Goal: Transaction & Acquisition: Book appointment/travel/reservation

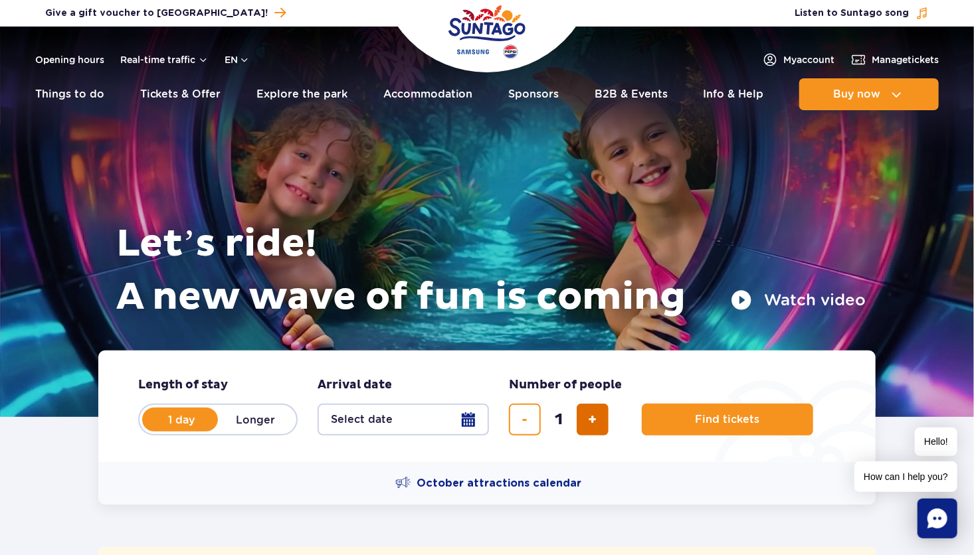
click at [594, 420] on span "add ticket" at bounding box center [593, 420] width 9 height 0
type input "4"
click at [469, 417] on button "Select date" at bounding box center [403, 420] width 171 height 32
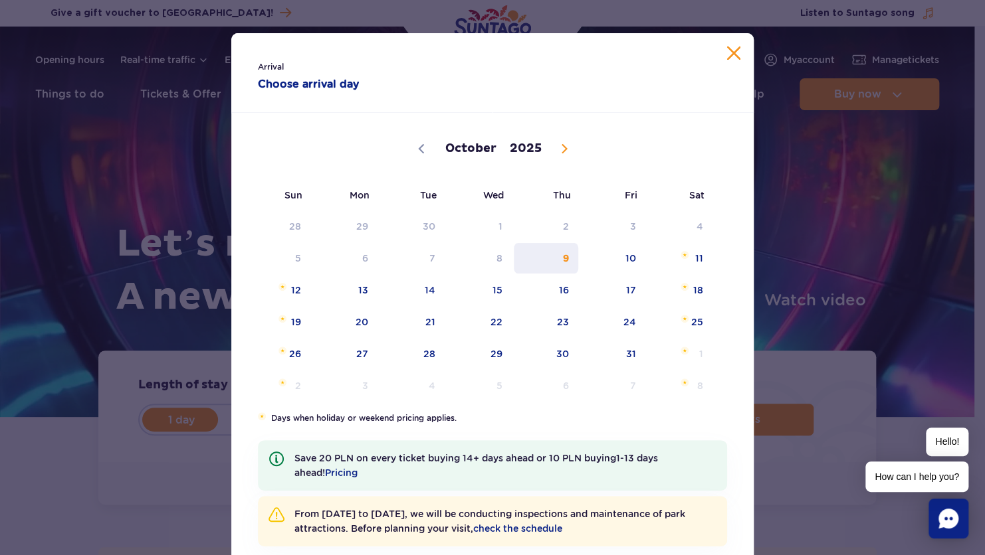
click at [558, 270] on span "9" at bounding box center [545, 258] width 67 height 31
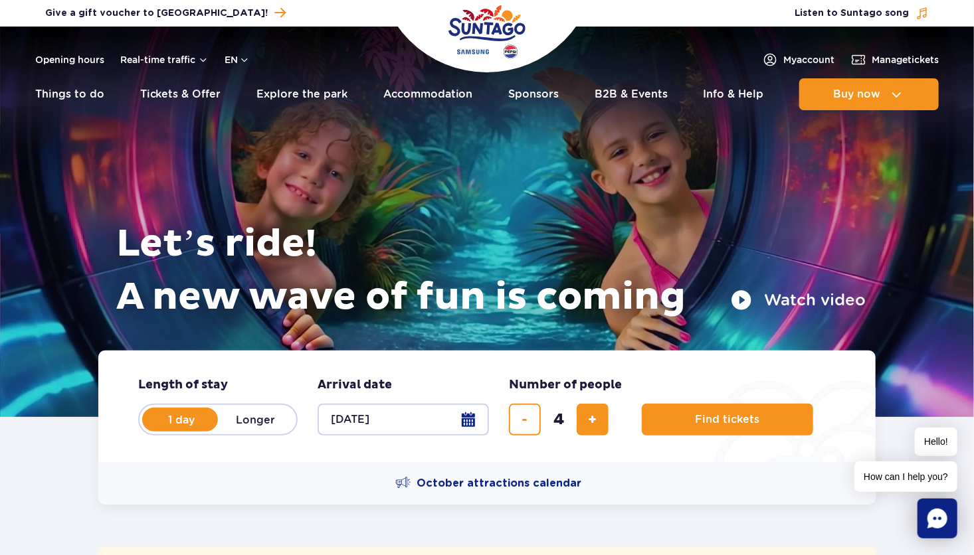
click at [261, 430] on label "Longer" at bounding box center [256, 420] width 76 height 28
click at [233, 431] on input "Longer" at bounding box center [225, 432] width 15 height 3
radio input "false"
radio input "true"
click at [464, 420] on button "Select date" at bounding box center [403, 420] width 171 height 32
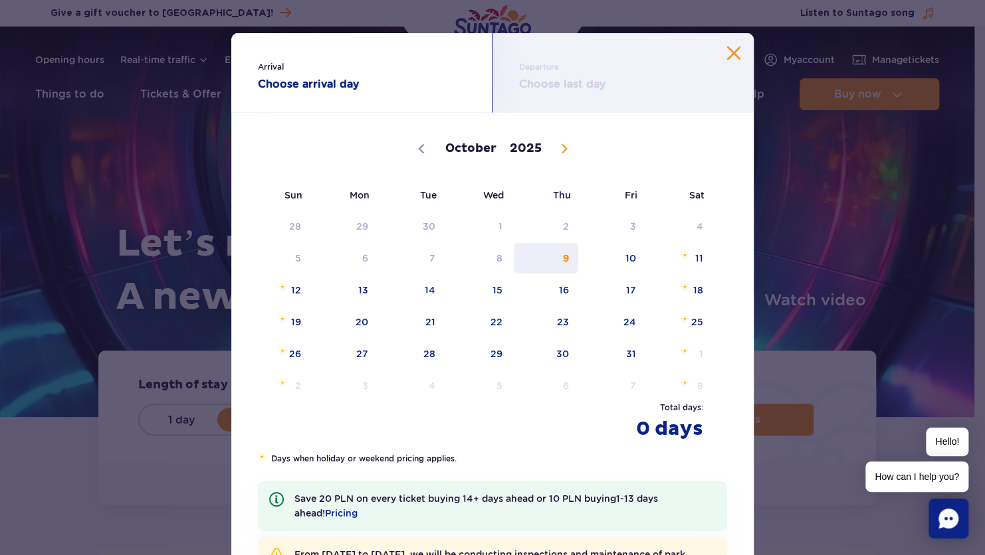
click at [561, 261] on span "9" at bounding box center [545, 258] width 67 height 31
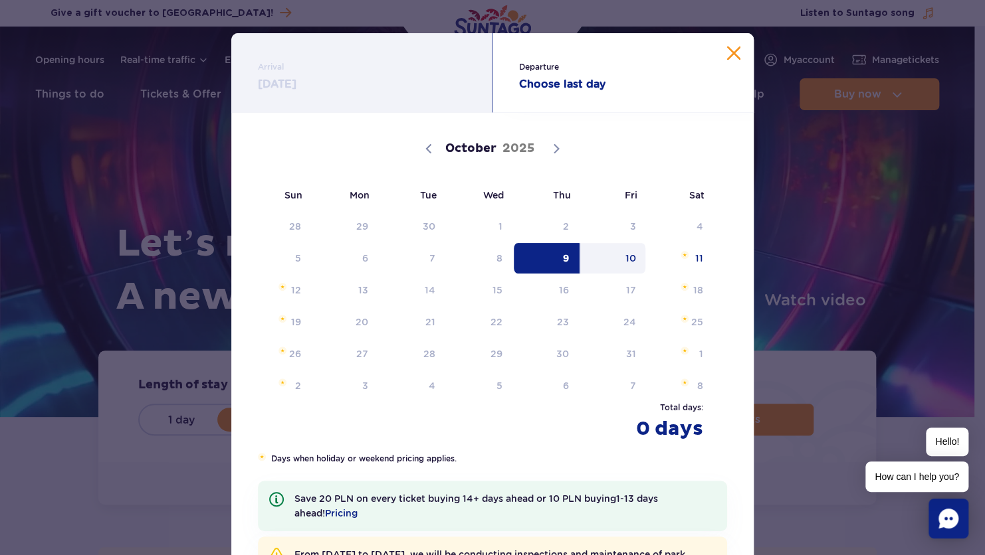
click at [637, 258] on span "10" at bounding box center [612, 258] width 67 height 31
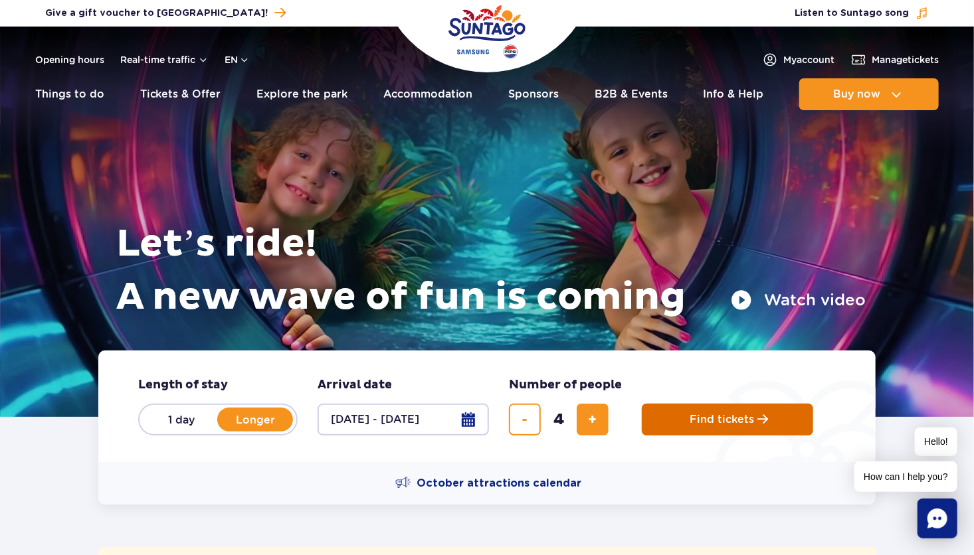
click at [710, 415] on span "Find tickets" at bounding box center [722, 420] width 64 height 12
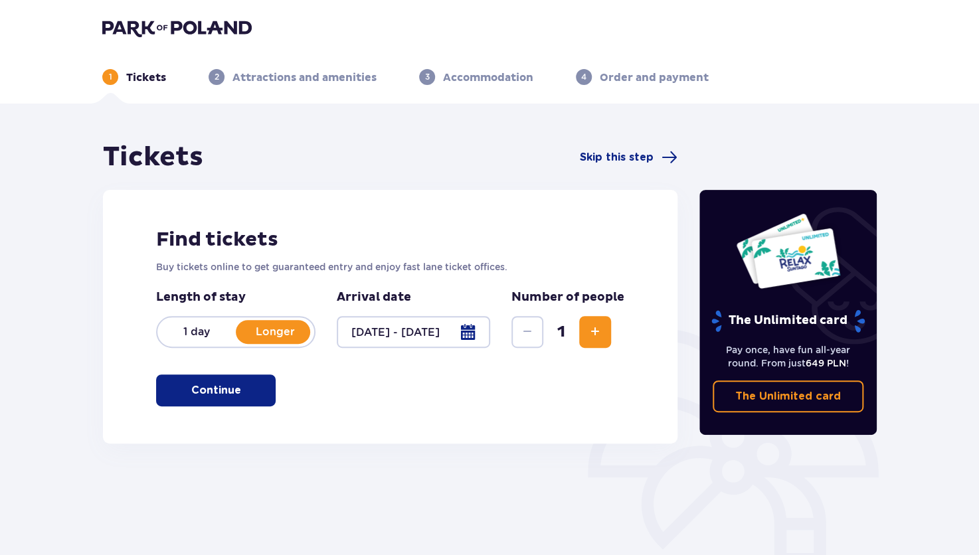
click at [595, 341] on button "Increase" at bounding box center [595, 332] width 32 height 32
click at [587, 348] on button "Increase" at bounding box center [595, 332] width 32 height 32
drag, startPoint x: 186, startPoint y: 403, endPoint x: 186, endPoint y: 379, distance: 23.3
click at [186, 379] on button "Continue" at bounding box center [216, 391] width 120 height 32
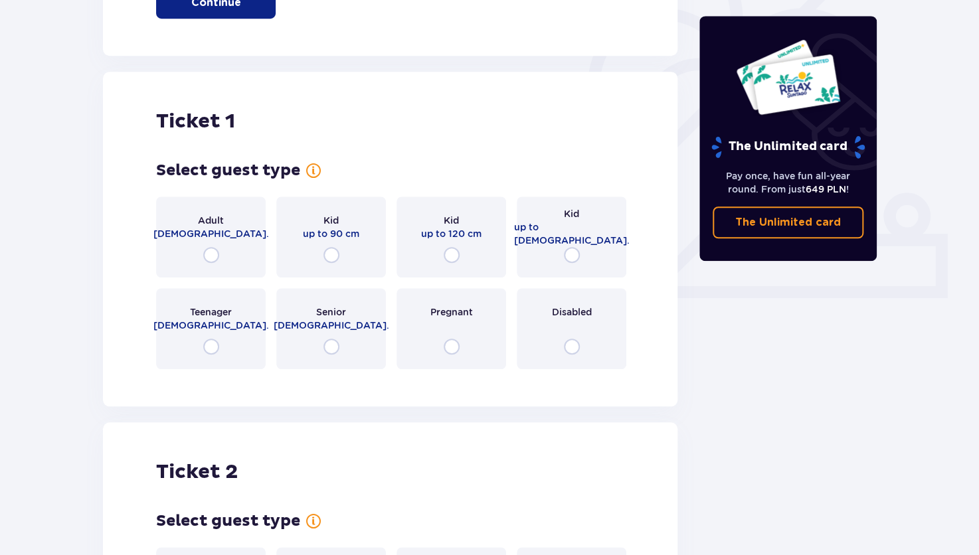
scroll to position [444, 0]
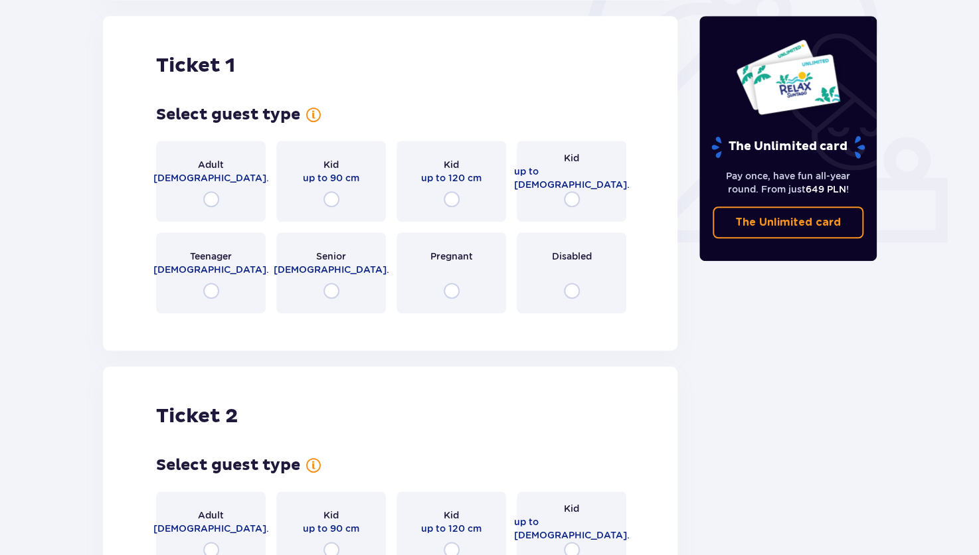
click at [205, 205] on input "radio" at bounding box center [211, 199] width 16 height 16
radio input "true"
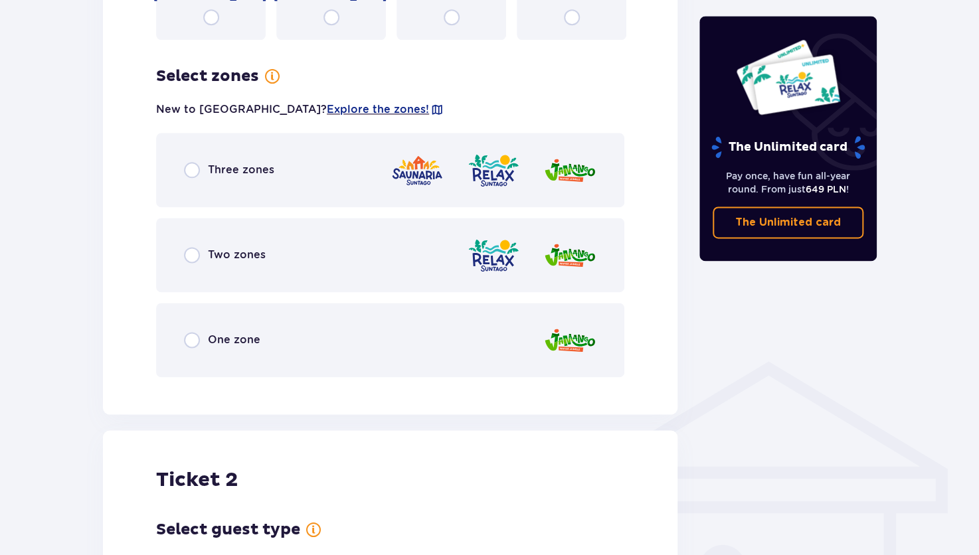
scroll to position [768, 0]
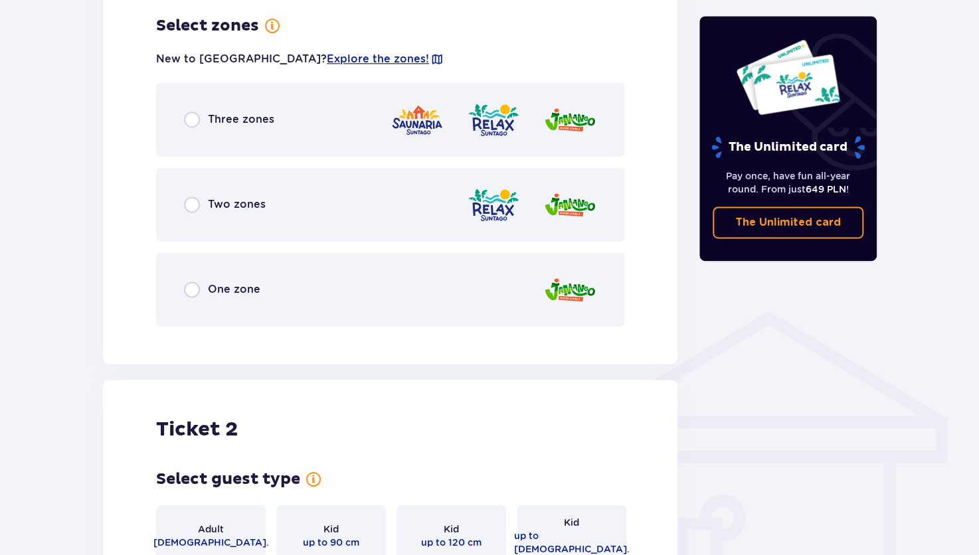
click at [193, 285] on input "radio" at bounding box center [192, 290] width 16 height 16
radio input "true"
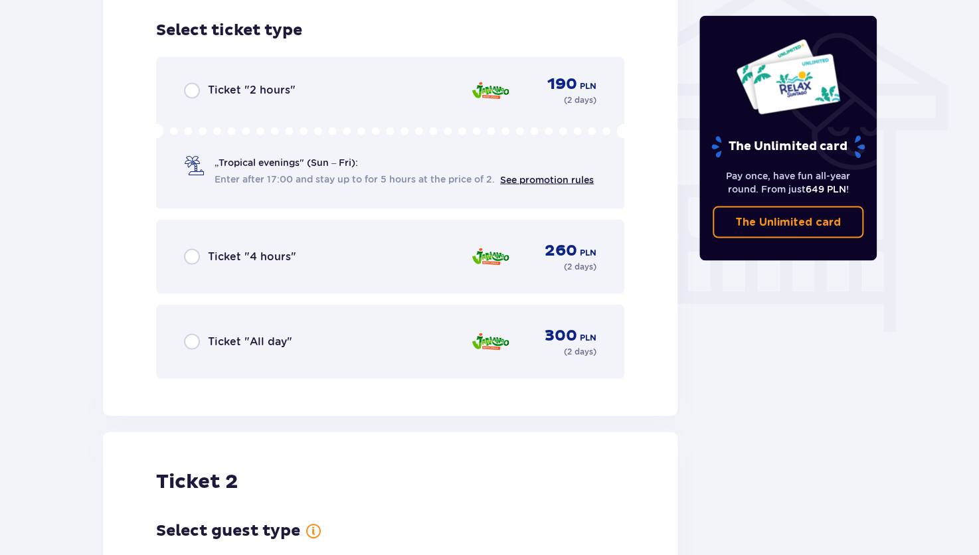
scroll to position [1106, 0]
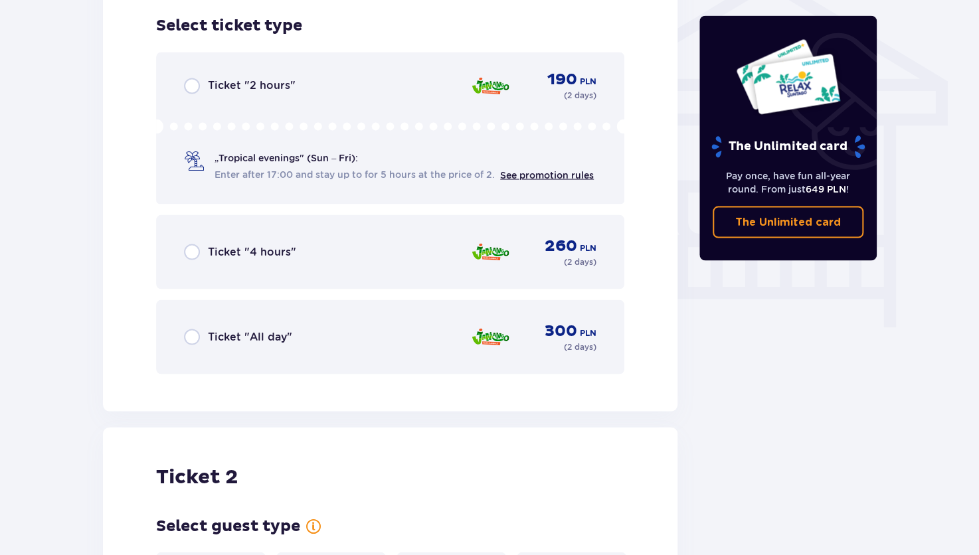
click at [195, 336] on input "radio" at bounding box center [192, 337] width 16 height 16
radio input "true"
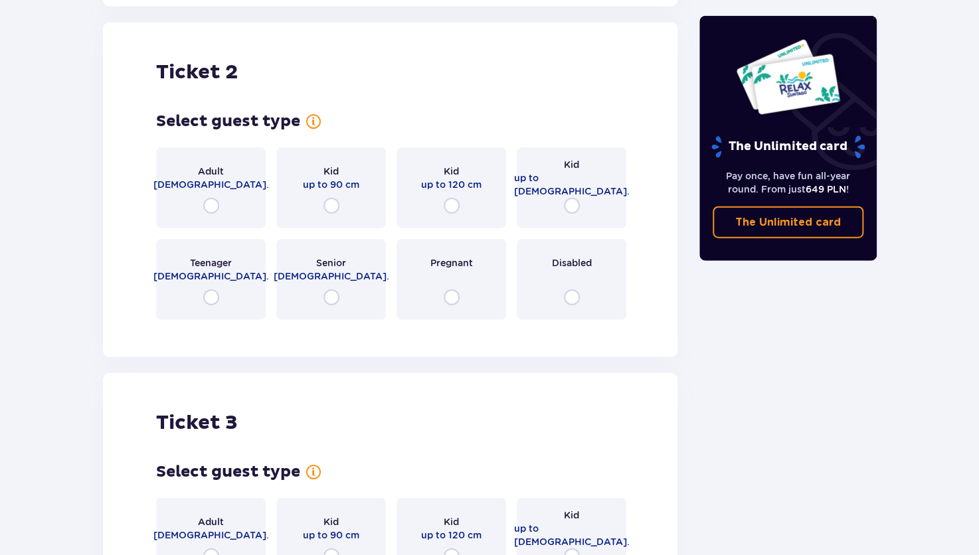
scroll to position [1516, 0]
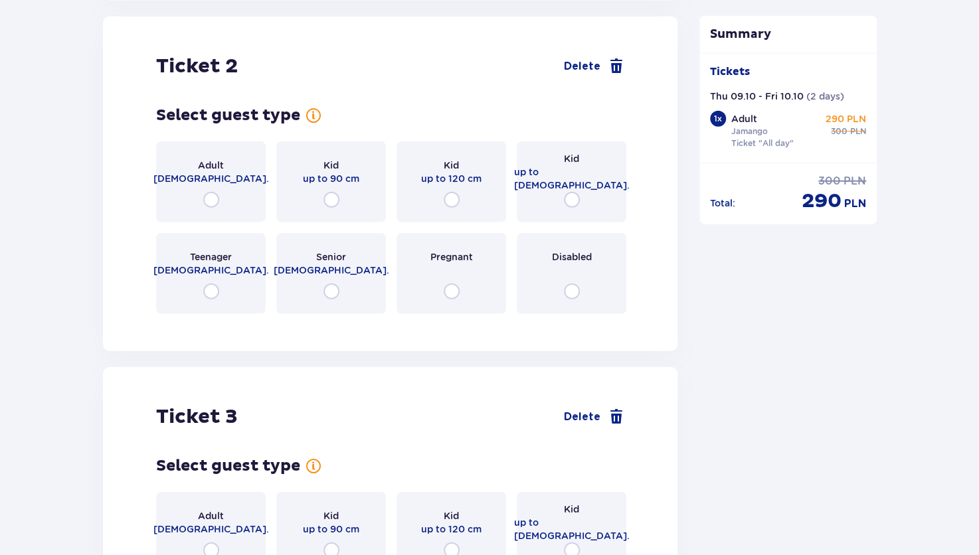
click at [211, 199] on input "radio" at bounding box center [211, 200] width 16 height 16
radio input "true"
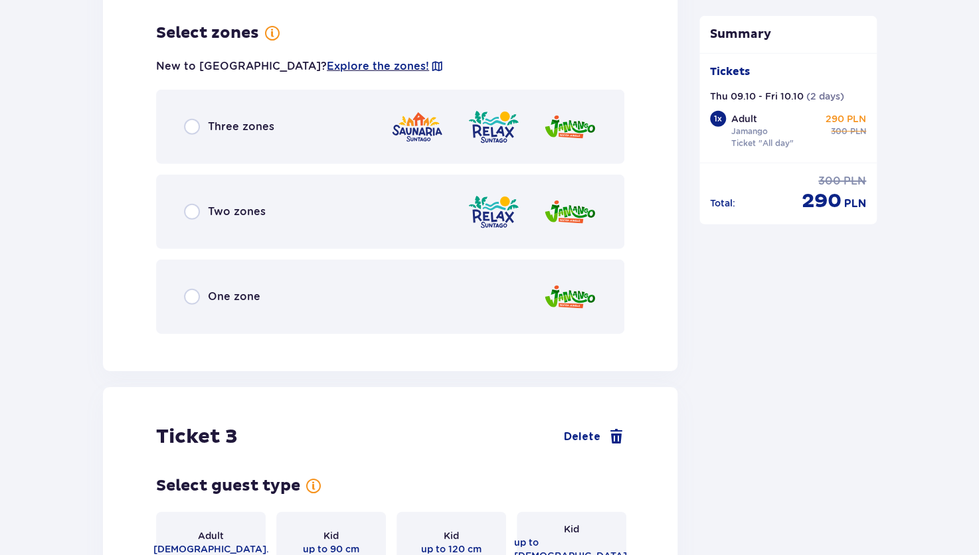
scroll to position [1840, 0]
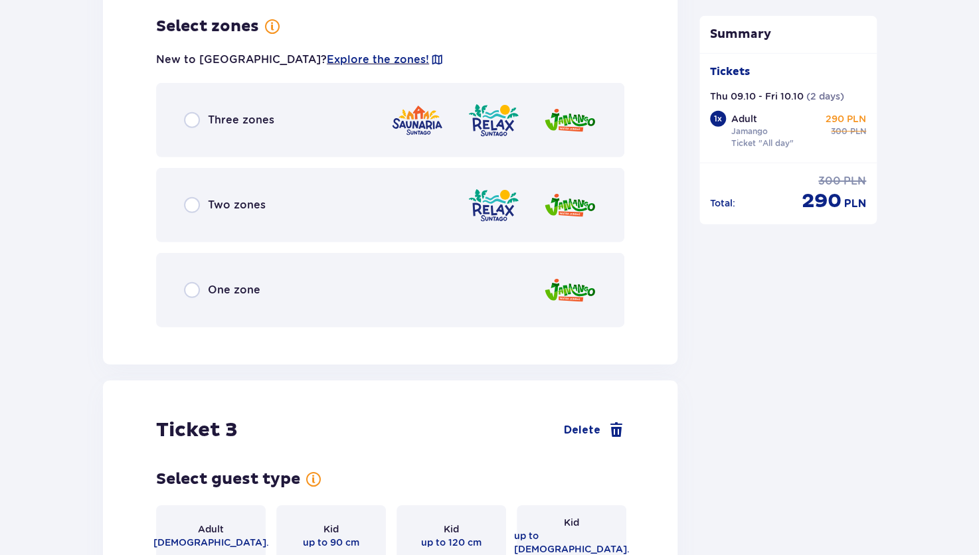
click at [197, 287] on input "radio" at bounding box center [192, 290] width 16 height 16
radio input "true"
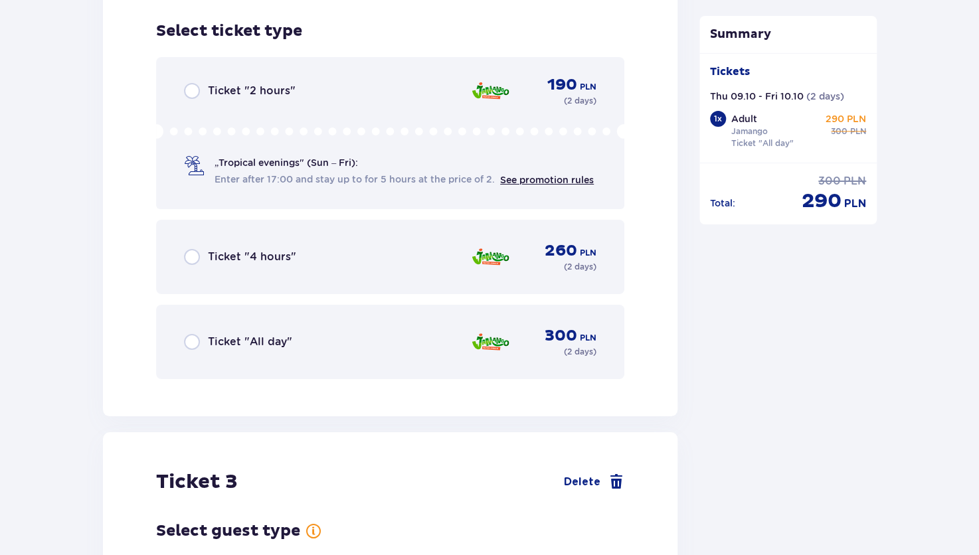
scroll to position [2178, 0]
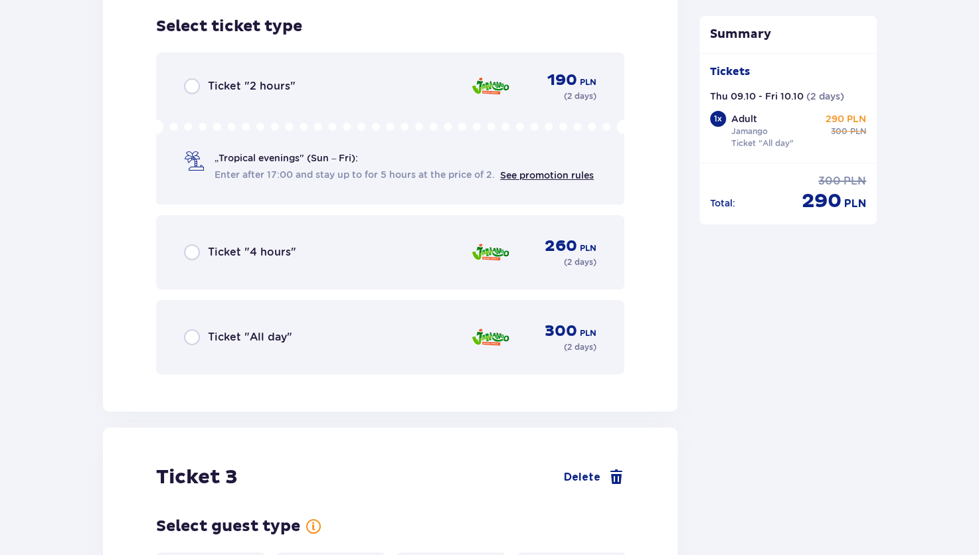
click at [195, 330] on input "radio" at bounding box center [192, 338] width 16 height 16
radio input "true"
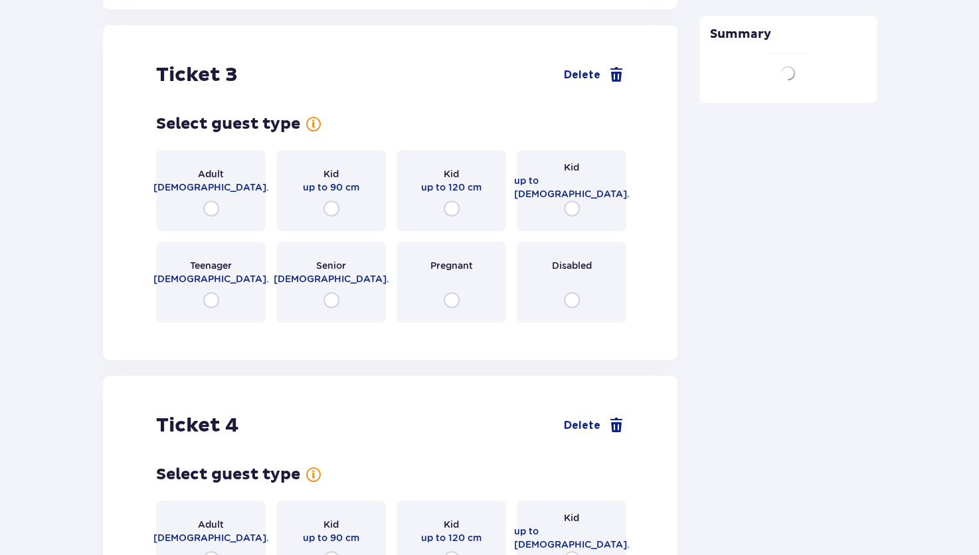
click at [195, 330] on div "Ticket 3 Delete Select guest type for ticket number 3 Adult 18 - 65 y.o. Kid up…" at bounding box center [390, 192] width 575 height 335
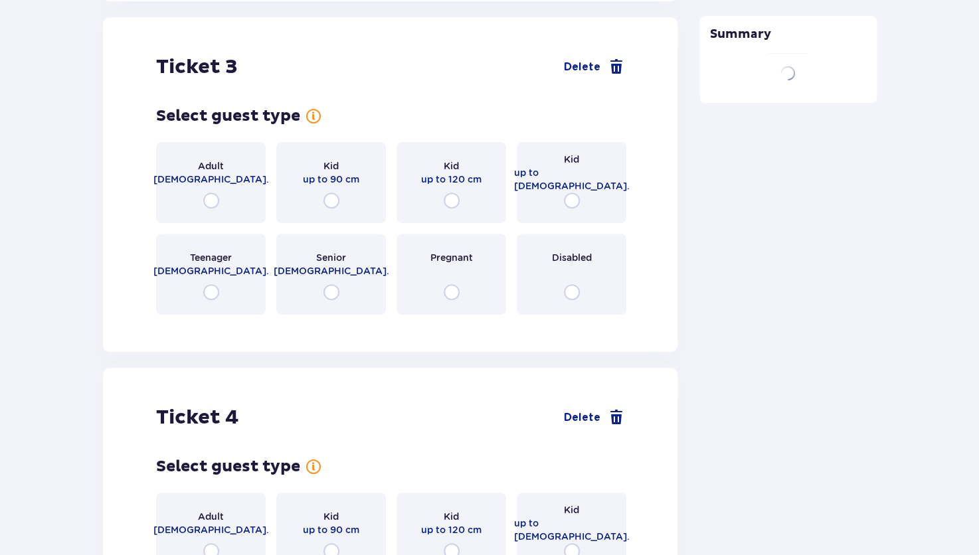
scroll to position [2589, 0]
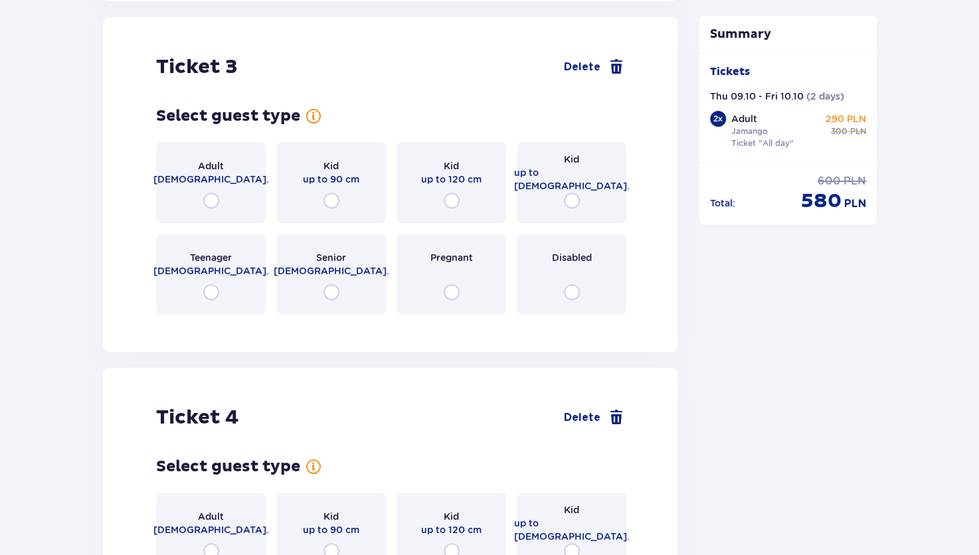
click at [450, 202] on input "radio" at bounding box center [452, 201] width 16 height 16
radio input "true"
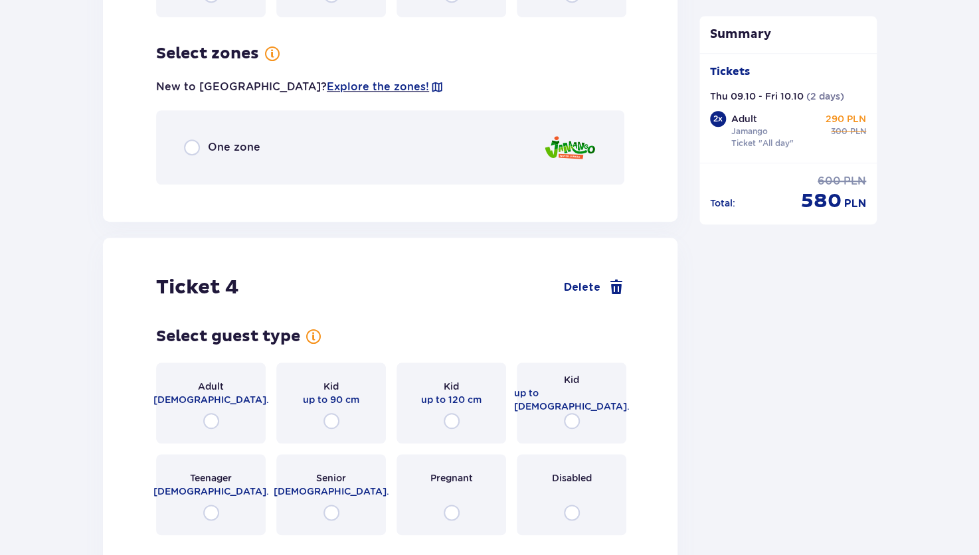
scroll to position [2913, 0]
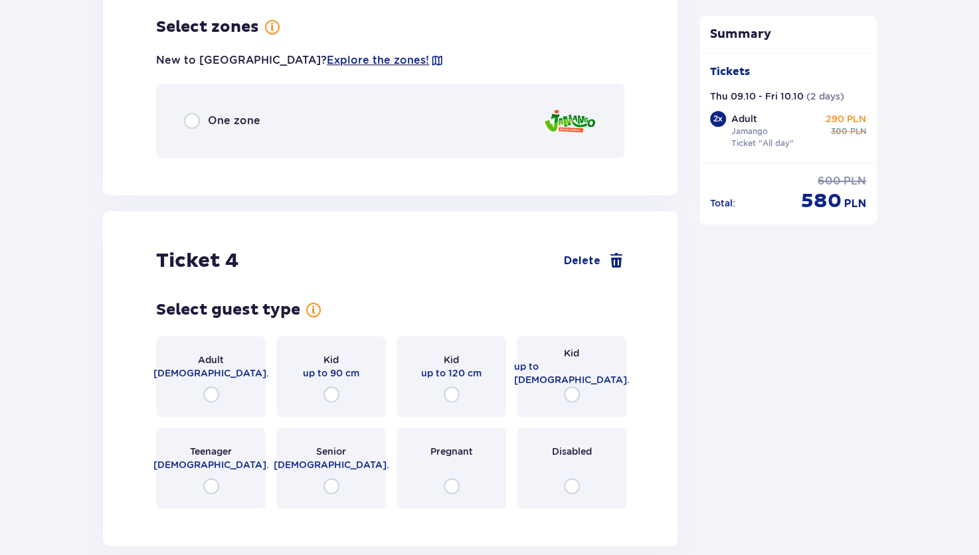
click at [194, 120] on input "radio" at bounding box center [192, 121] width 16 height 16
radio input "true"
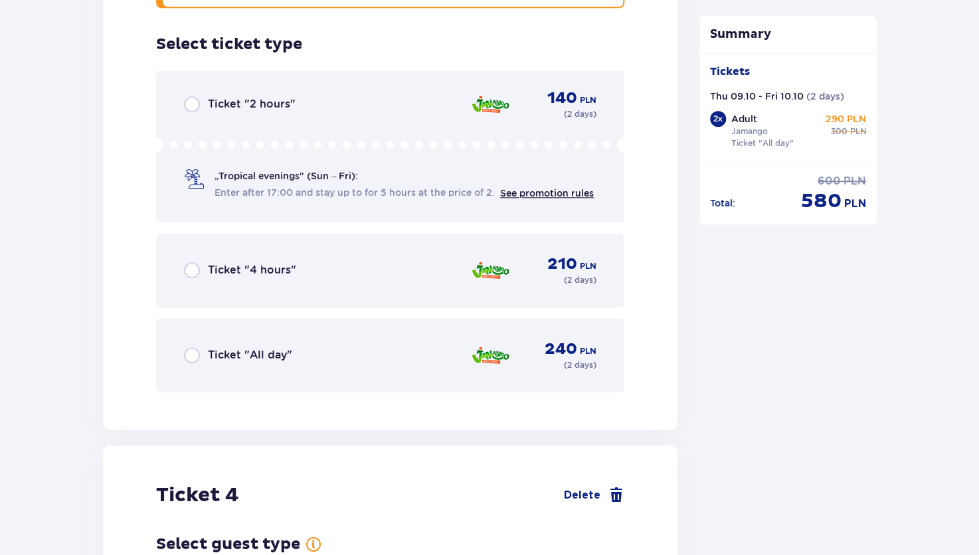
scroll to position [3080, 0]
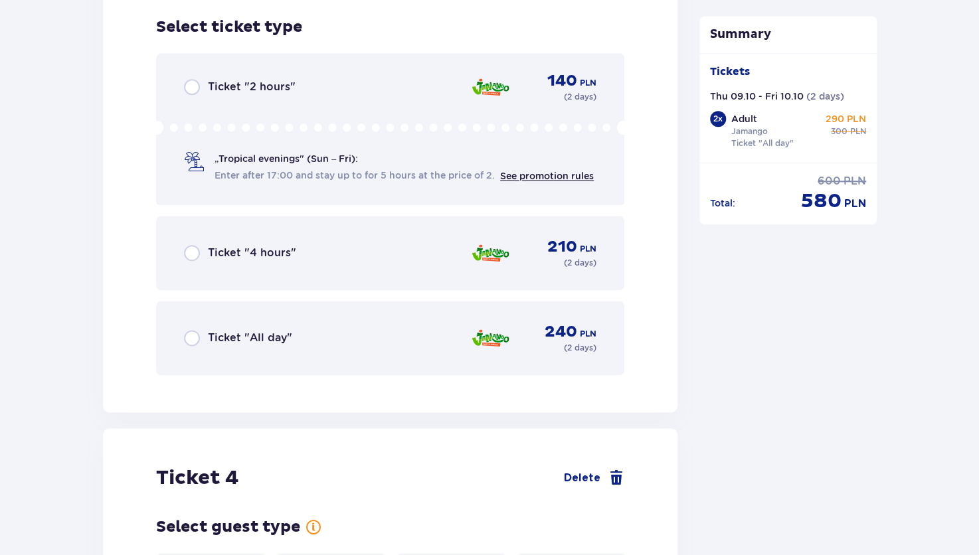
click at [192, 335] on input "radio" at bounding box center [192, 338] width 16 height 16
radio input "true"
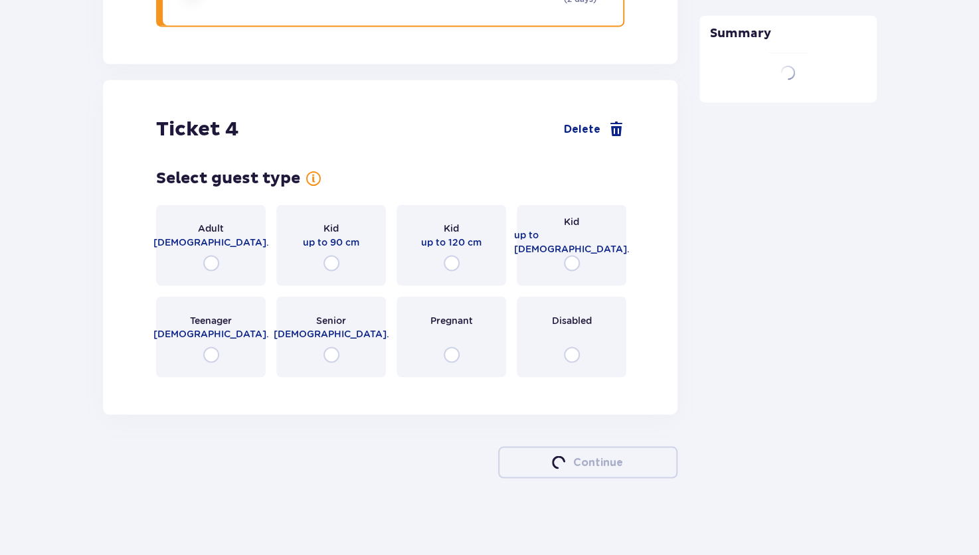
scroll to position [3430, 0]
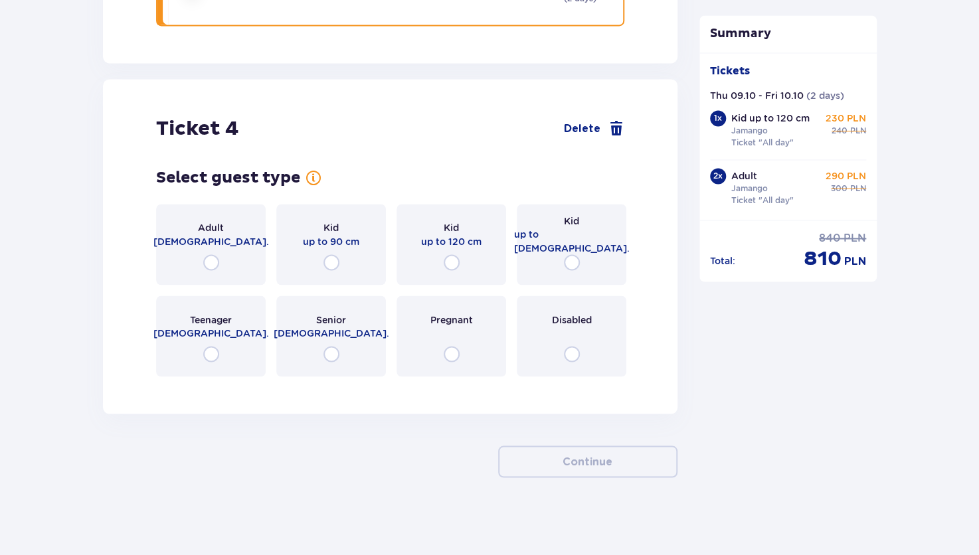
click at [328, 267] on input "radio" at bounding box center [332, 262] width 16 height 16
radio input "true"
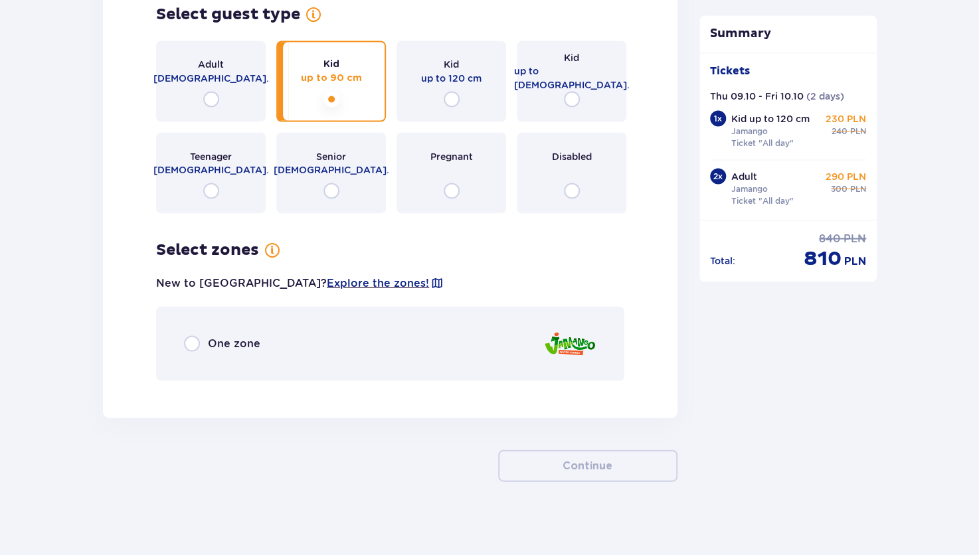
scroll to position [3597, 0]
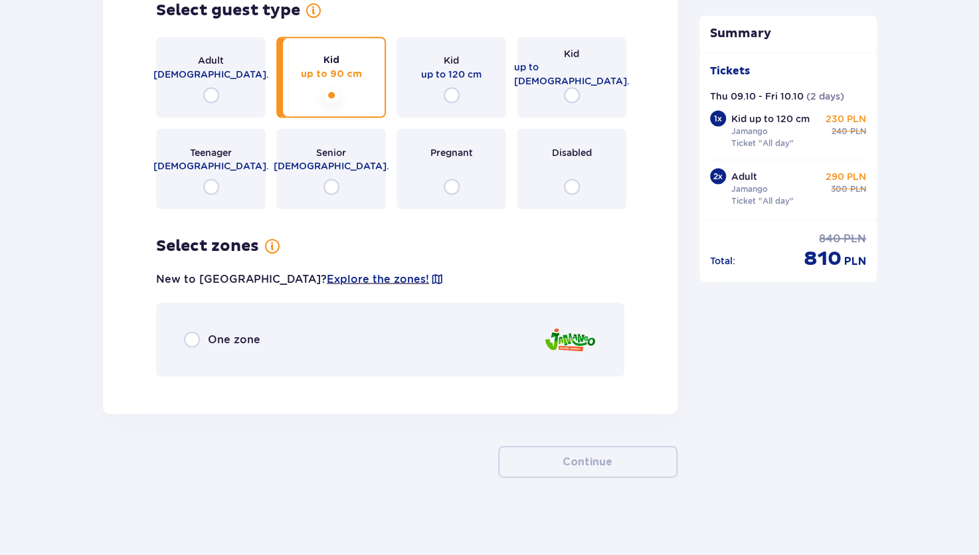
click at [192, 340] on input "radio" at bounding box center [192, 340] width 16 height 16
radio input "true"
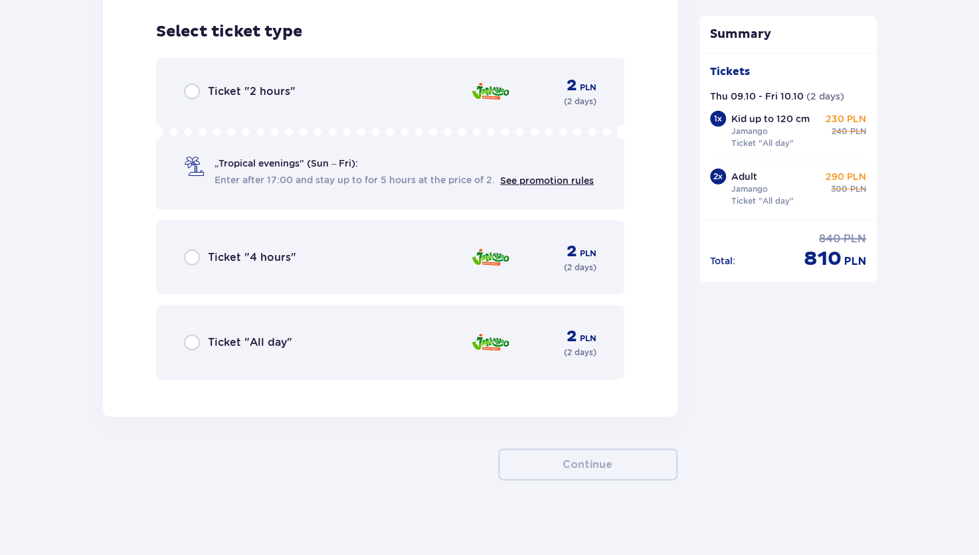
scroll to position [3981, 0]
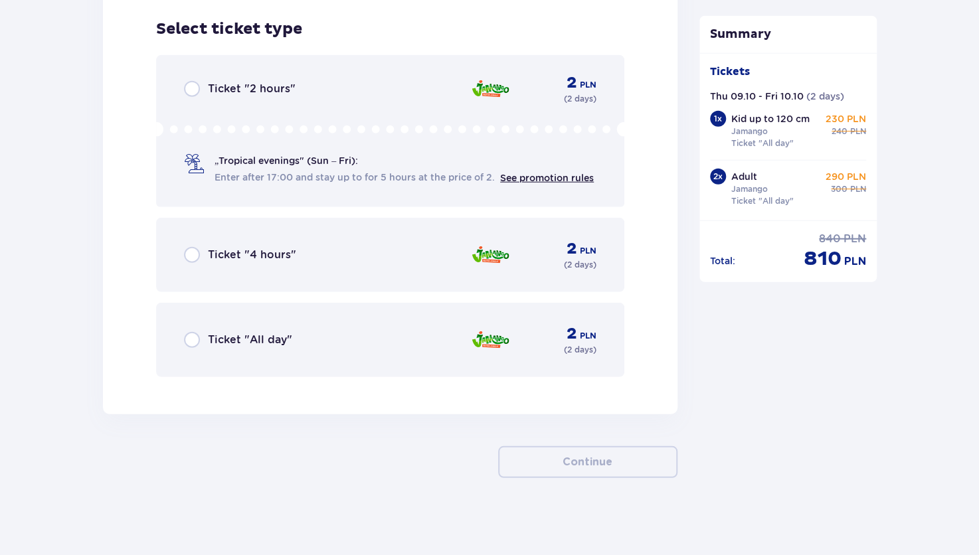
click at [200, 332] on div "Ticket "All day"" at bounding box center [238, 340] width 108 height 16
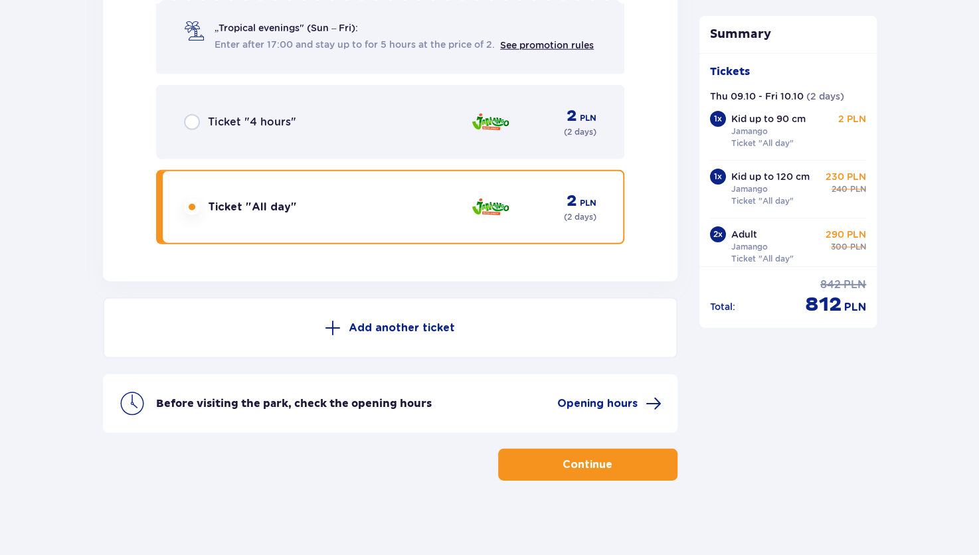
scroll to position [4117, 0]
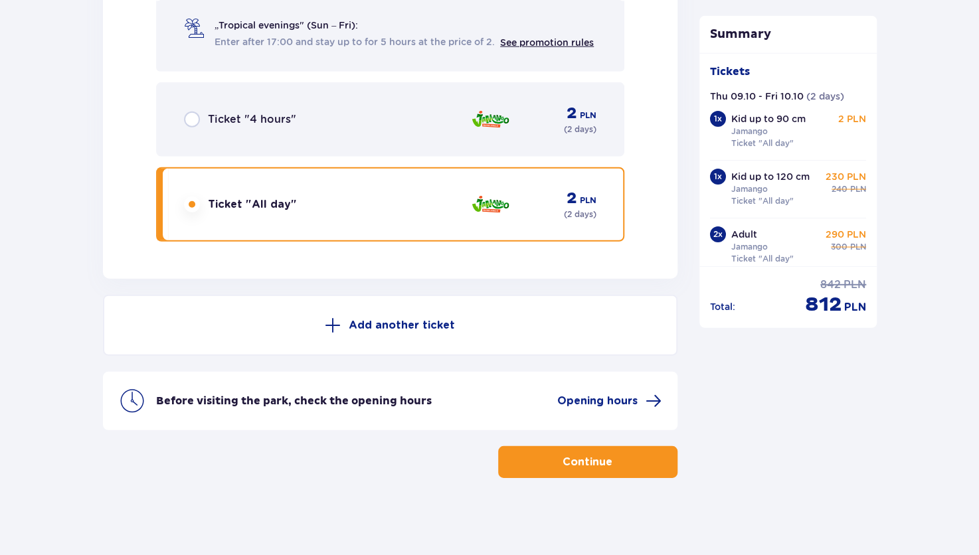
click at [584, 460] on p "Continue" at bounding box center [588, 462] width 50 height 15
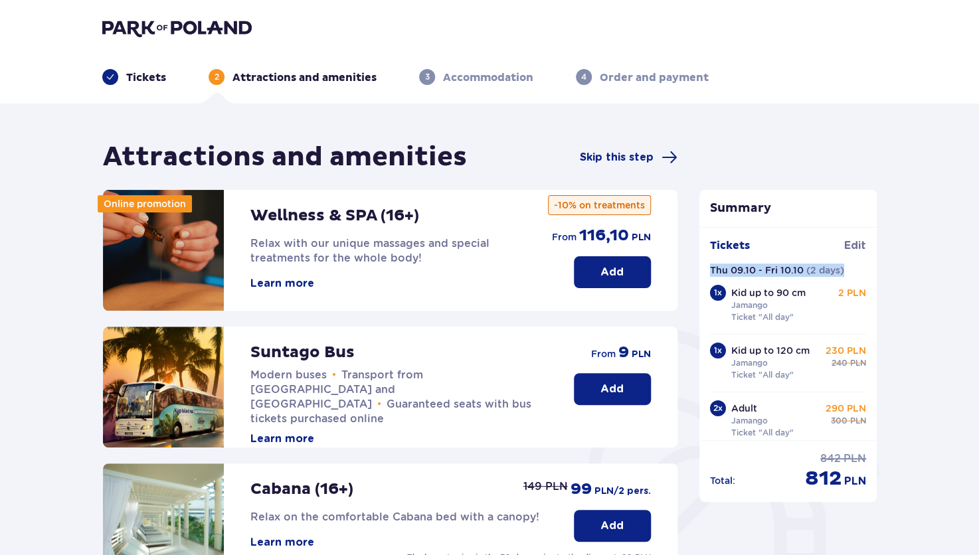
drag, startPoint x: 974, startPoint y: 224, endPoint x: 986, endPoint y: 276, distance: 53.8
click at [979, 276] on html "Tickets 2 Attractions and amenities 3 Accommodation 4 Order and payment Attract…" at bounding box center [489, 277] width 979 height 555
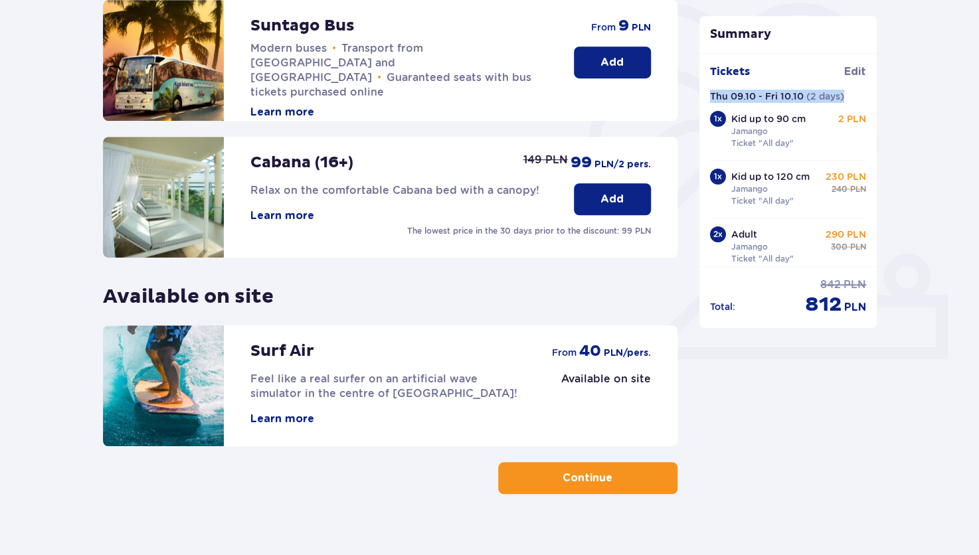
scroll to position [345, 0]
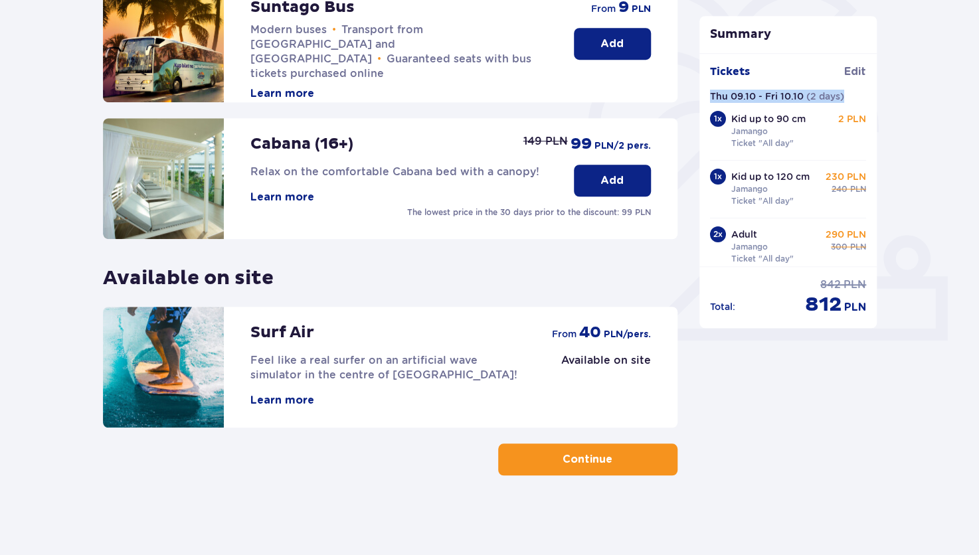
click at [577, 466] on p "Continue" at bounding box center [588, 459] width 50 height 15
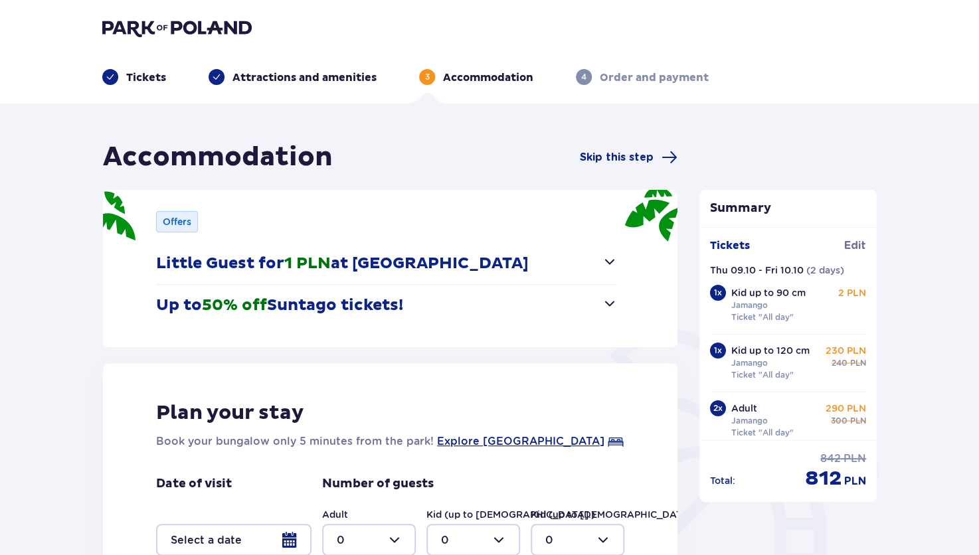
drag, startPoint x: 979, startPoint y: 67, endPoint x: 984, endPoint y: 101, distance: 34.3
click at [979, 101] on html "Tickets Attractions and amenities 3 Accommodation 4 Order and payment Accommoda…" at bounding box center [489, 277] width 979 height 555
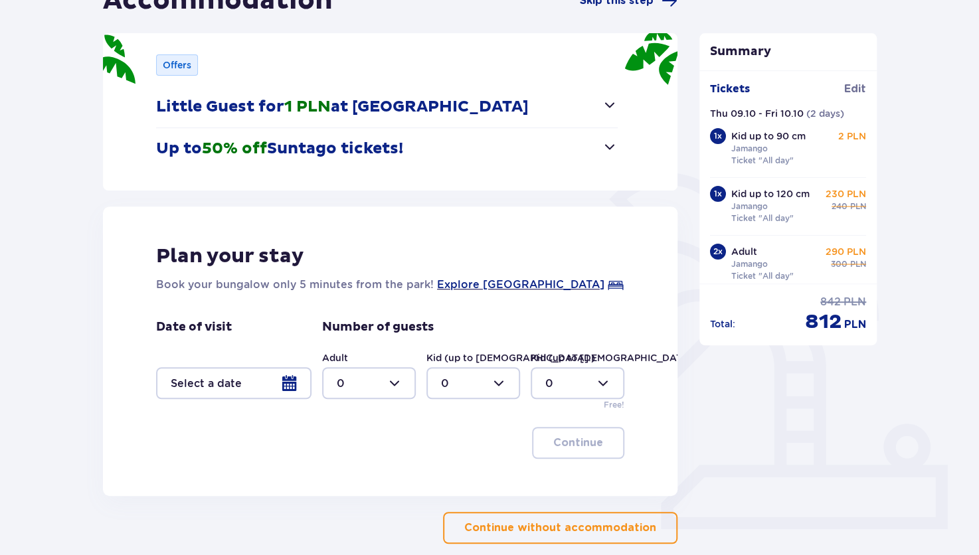
scroll to position [210, 0]
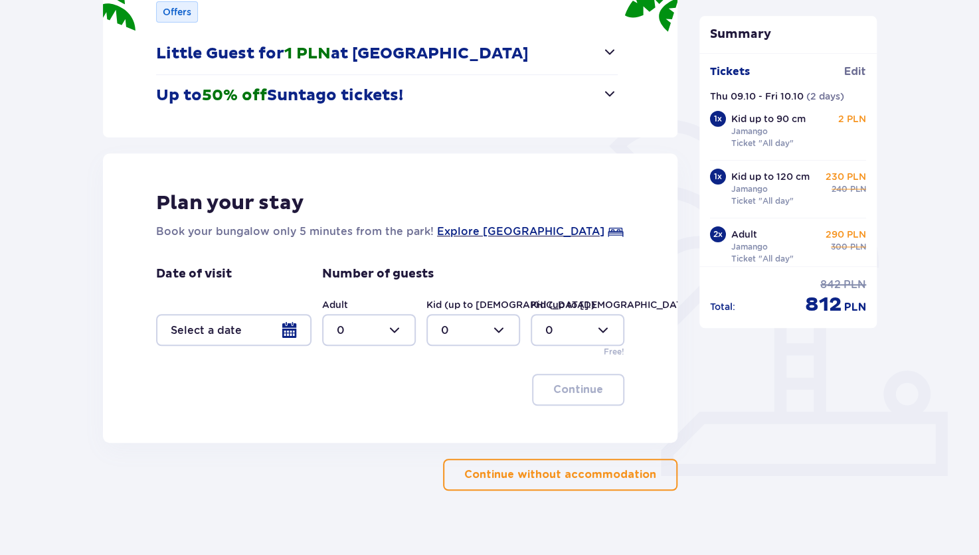
click at [248, 337] on div at bounding box center [233, 330] width 155 height 32
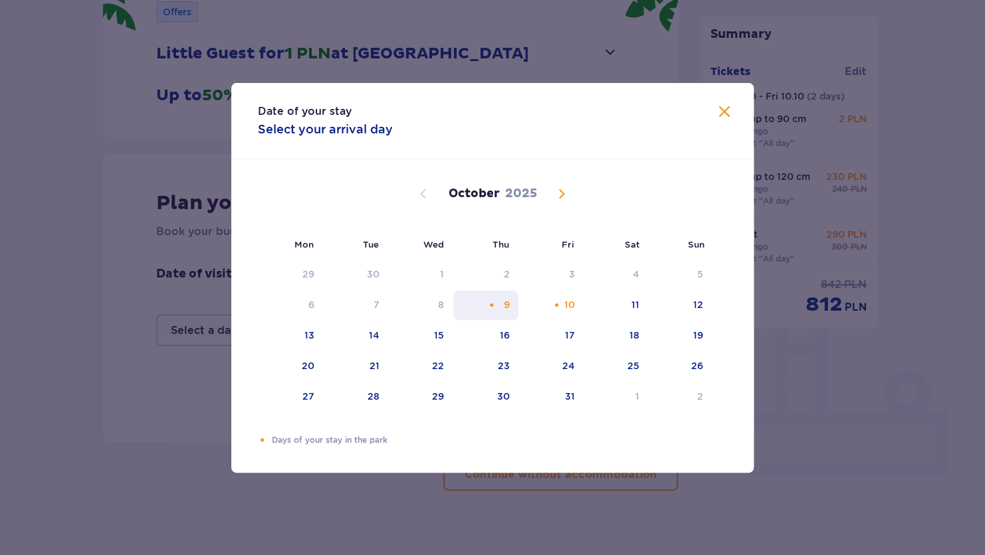
click at [503, 313] on div "9" at bounding box center [486, 305] width 66 height 29
click at [569, 309] on div "10" at bounding box center [569, 304] width 11 height 13
type input "[DATE] - [DATE]"
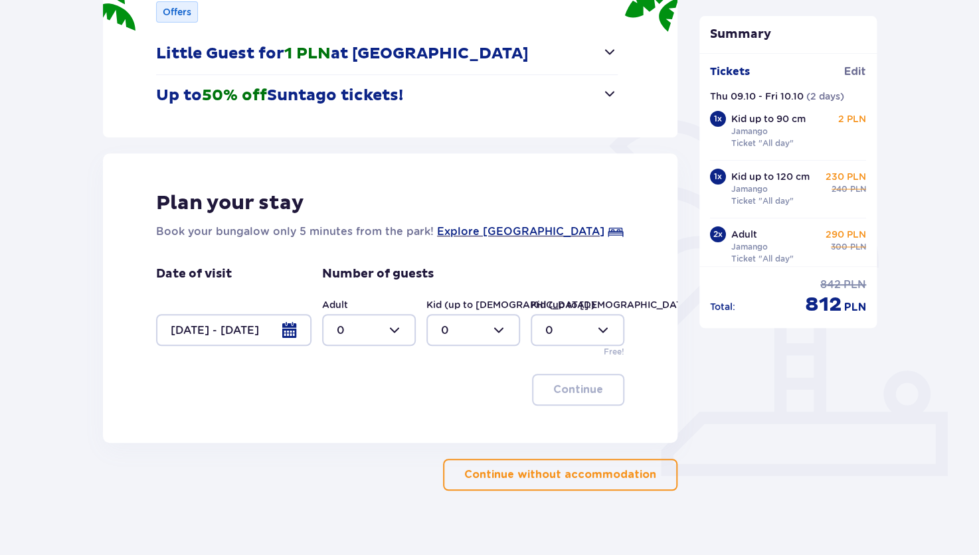
click at [397, 327] on div at bounding box center [369, 330] width 94 height 32
click at [362, 435] on span "2" at bounding box center [369, 427] width 91 height 28
type input "2"
click at [482, 338] on div at bounding box center [474, 330] width 94 height 32
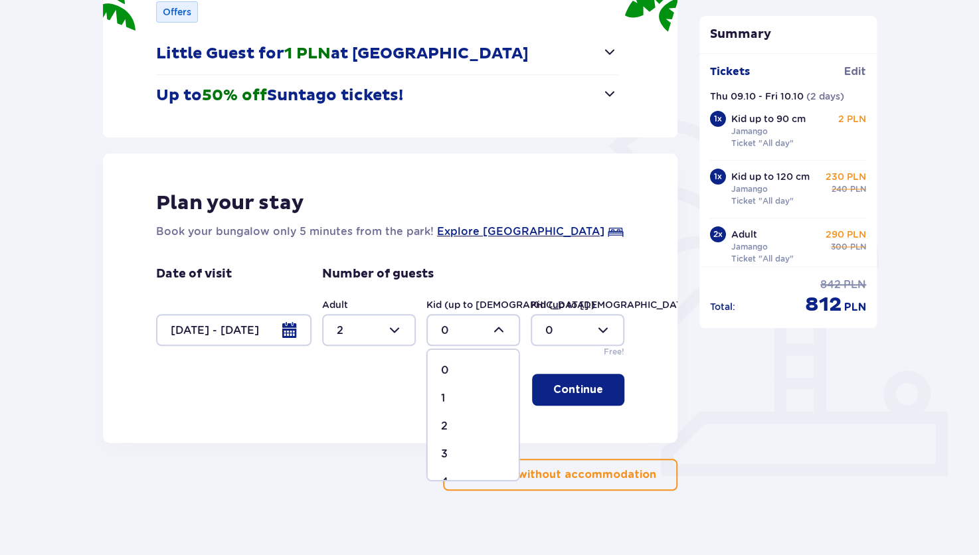
click at [447, 399] on div "1" at bounding box center [473, 398] width 64 height 15
type input "1"
click at [581, 333] on div at bounding box center [578, 330] width 94 height 32
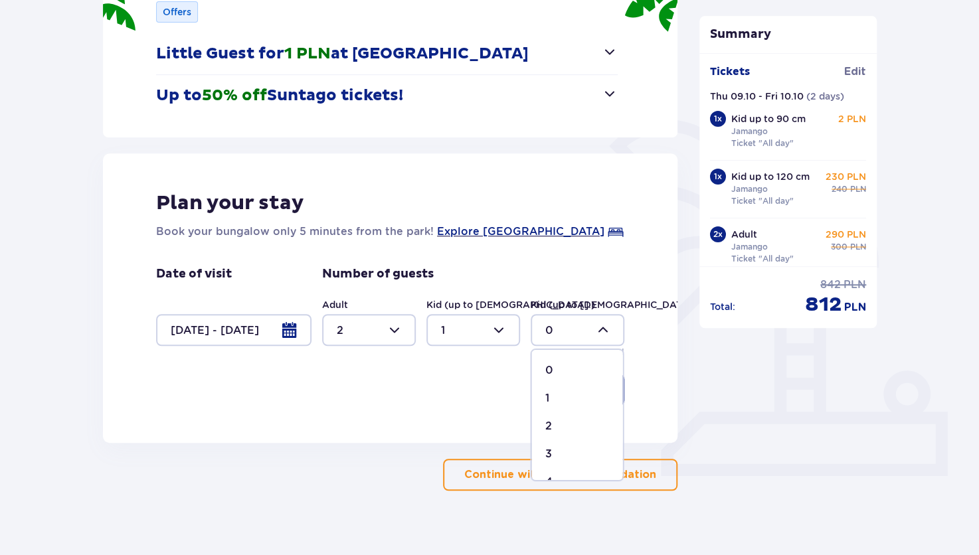
click at [563, 400] on div "1" at bounding box center [577, 398] width 64 height 15
type input "1"
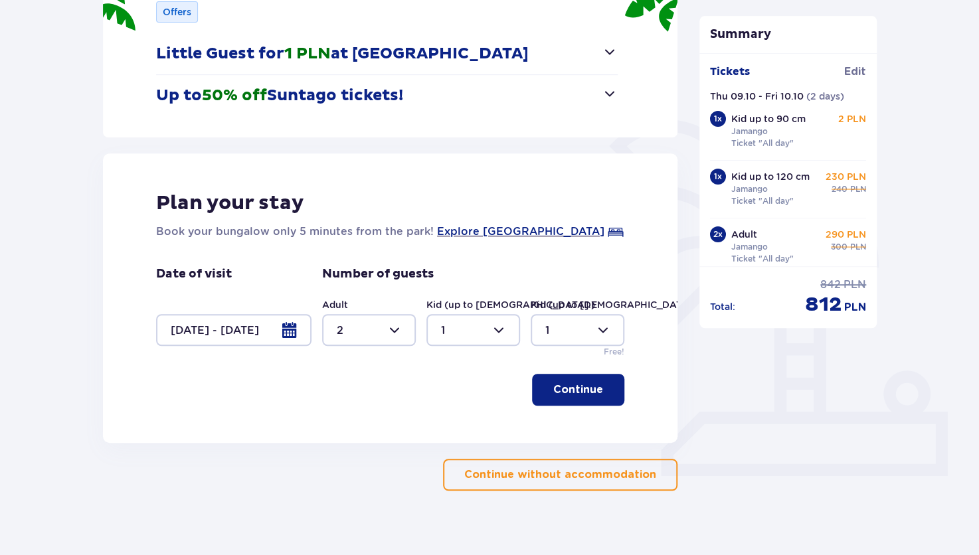
click at [577, 386] on p "Continue" at bounding box center [578, 390] width 50 height 15
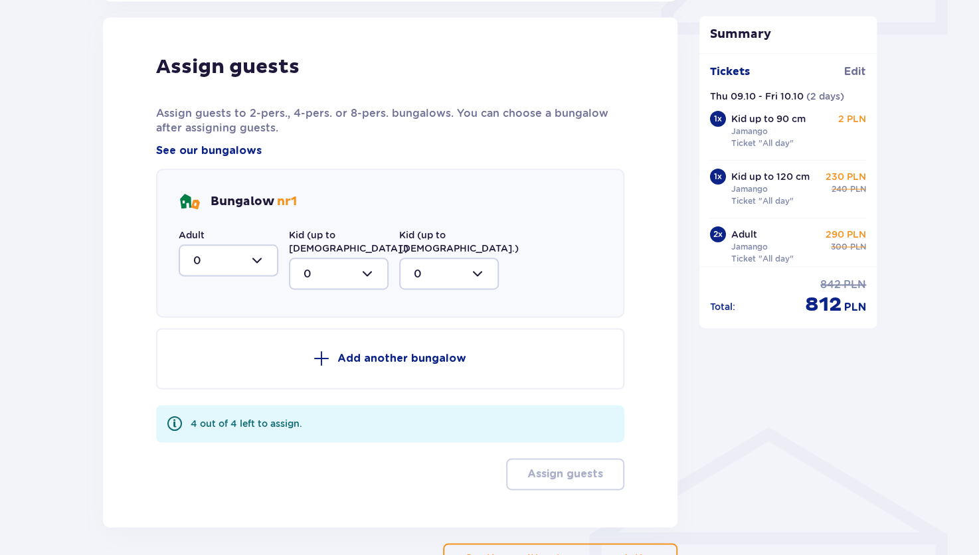
scroll to position [652, 0]
click at [266, 266] on div at bounding box center [229, 260] width 100 height 32
click at [213, 352] on div "2" at bounding box center [228, 356] width 70 height 15
type input "2"
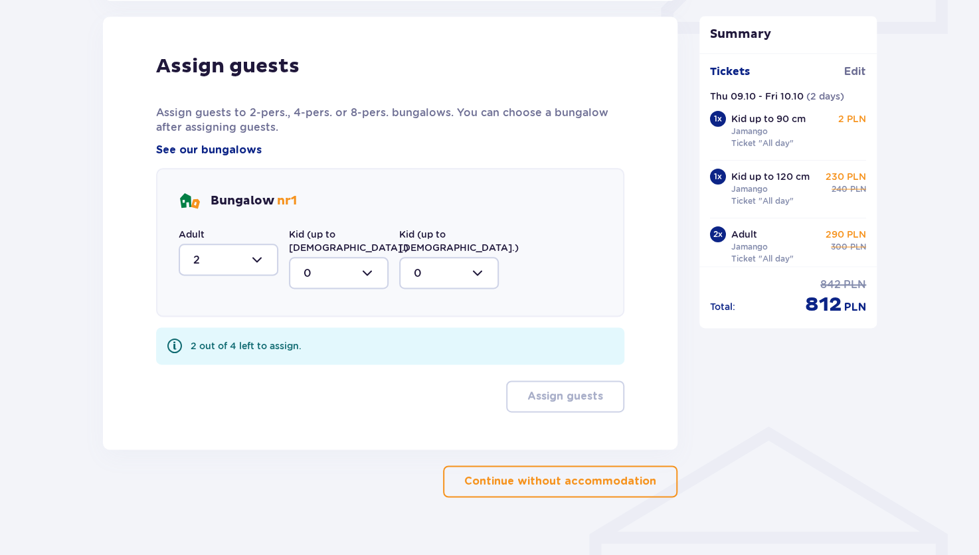
click at [367, 266] on div at bounding box center [339, 273] width 100 height 32
click at [349, 334] on div "1" at bounding box center [339, 341] width 70 height 15
type input "1"
click at [441, 265] on div at bounding box center [449, 273] width 100 height 32
click at [433, 334] on div "1" at bounding box center [449, 341] width 70 height 15
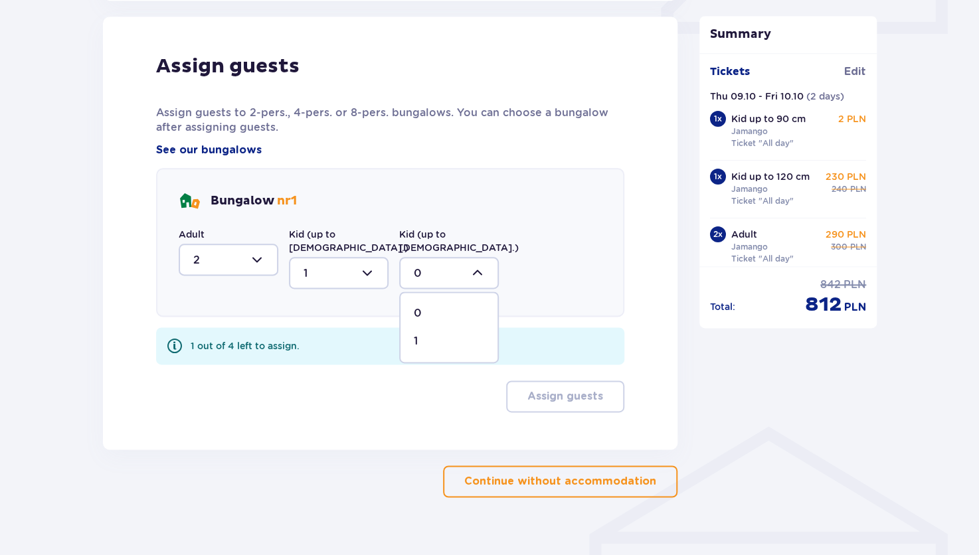
type input "1"
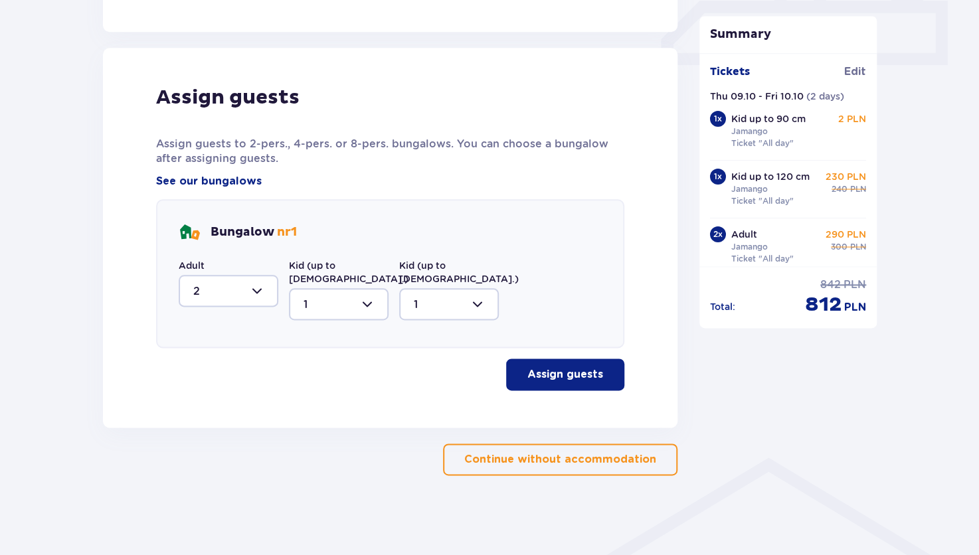
scroll to position [607, 0]
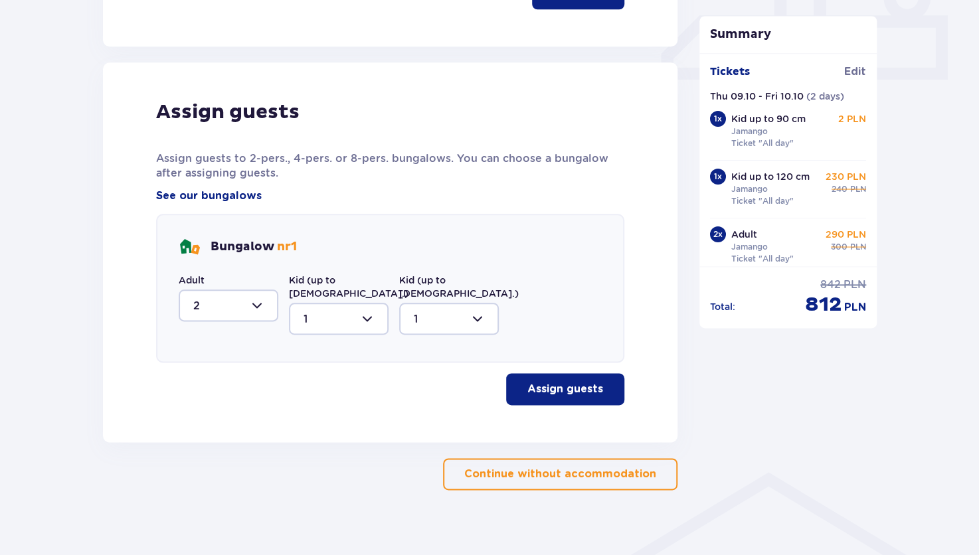
click at [581, 382] on p "Assign guests" at bounding box center [566, 389] width 76 height 15
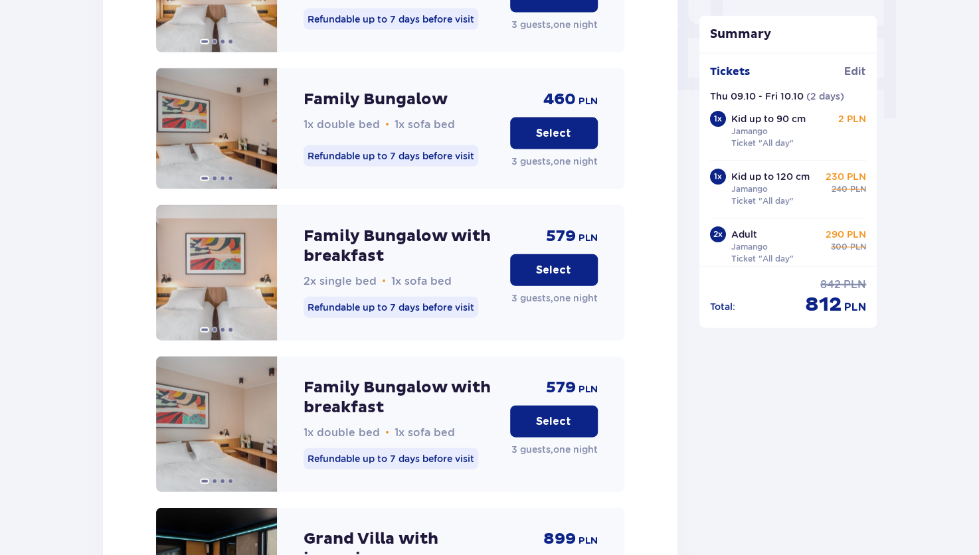
scroll to position [1342, 0]
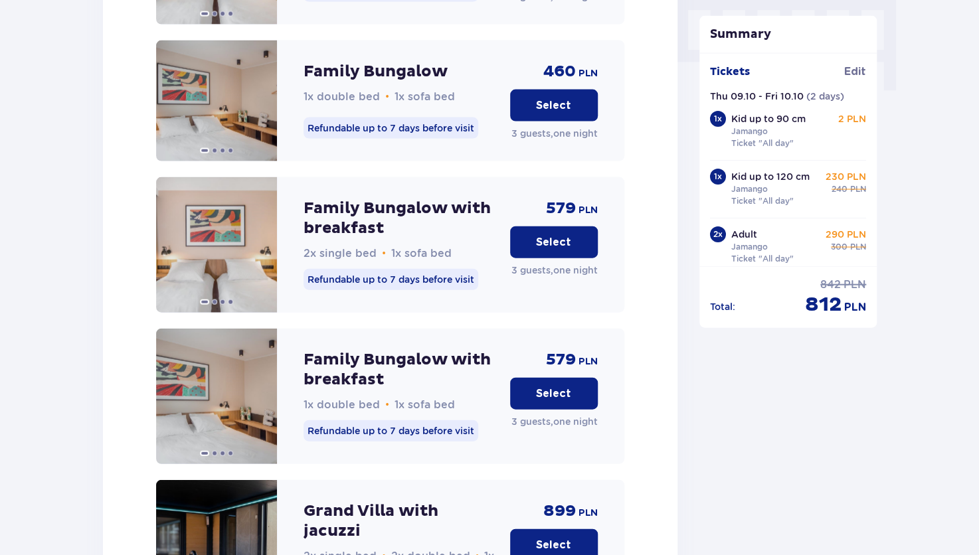
click at [542, 393] on button "Select" at bounding box center [554, 394] width 88 height 32
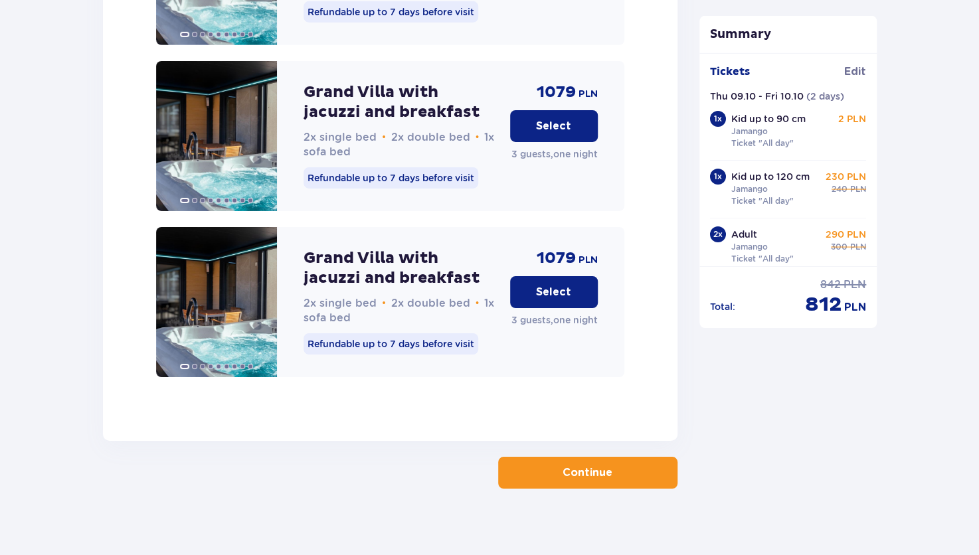
scroll to position [2096, 0]
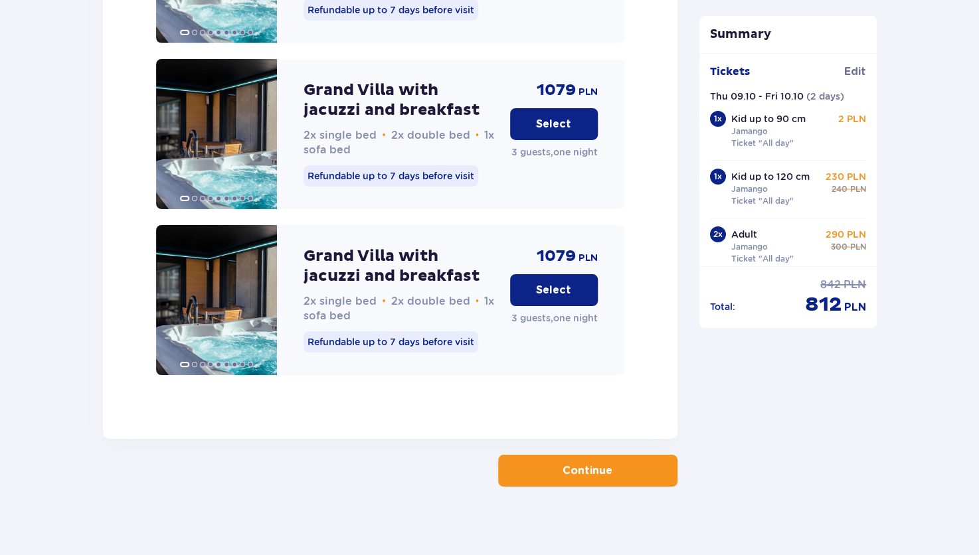
click at [601, 464] on p "Continue" at bounding box center [588, 471] width 50 height 15
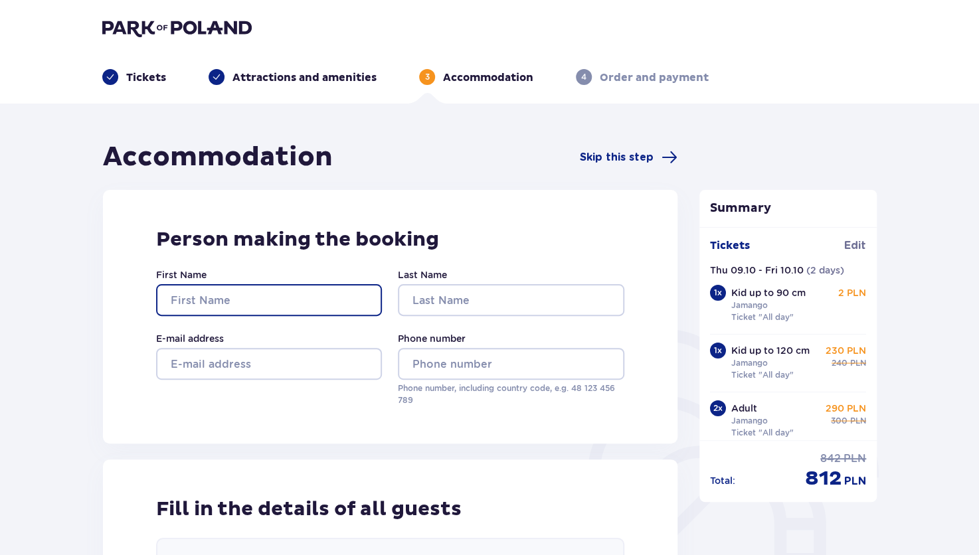
click at [323, 287] on input "First Name" at bounding box center [269, 300] width 226 height 32
type input "Emilija"
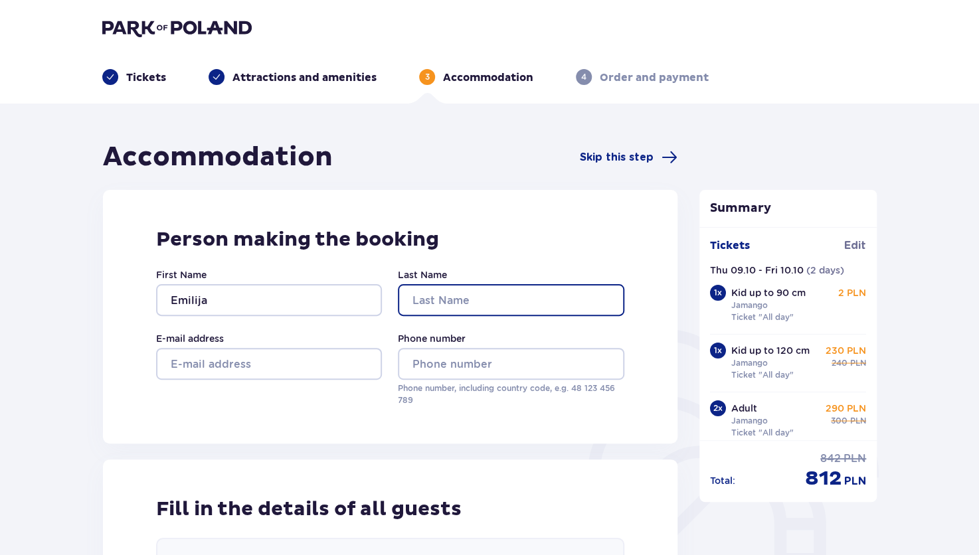
type input "Baronaitiene"
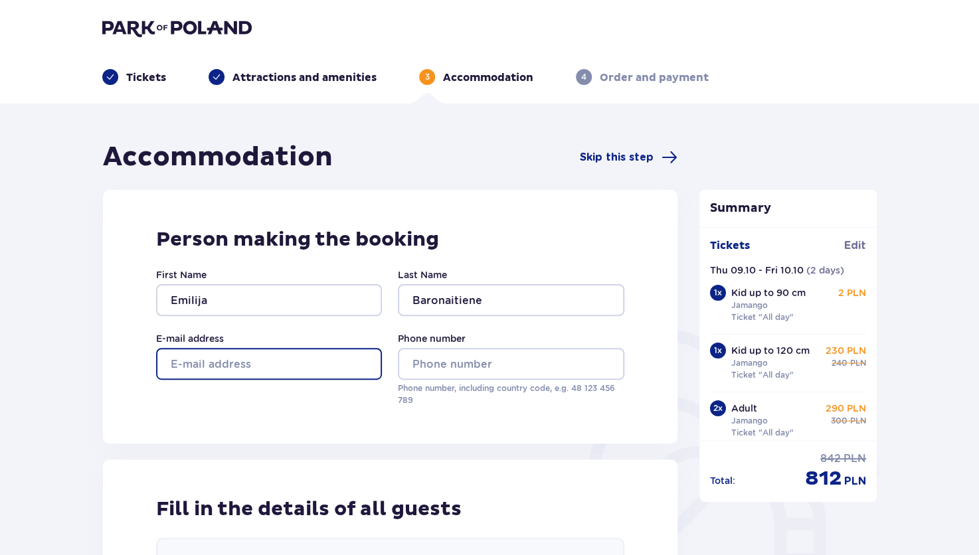
type input "emilijapilibaityte@gmail.com"
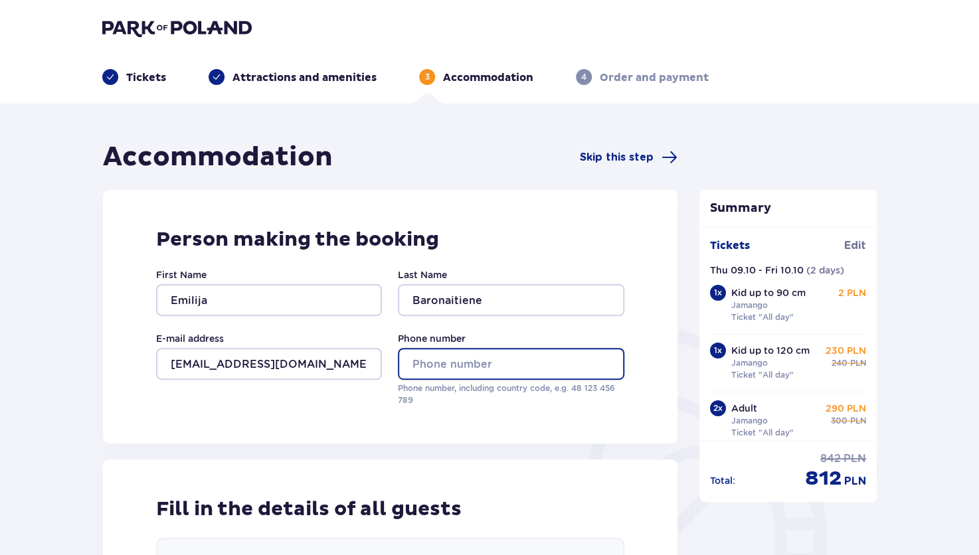
type input "+37063815655"
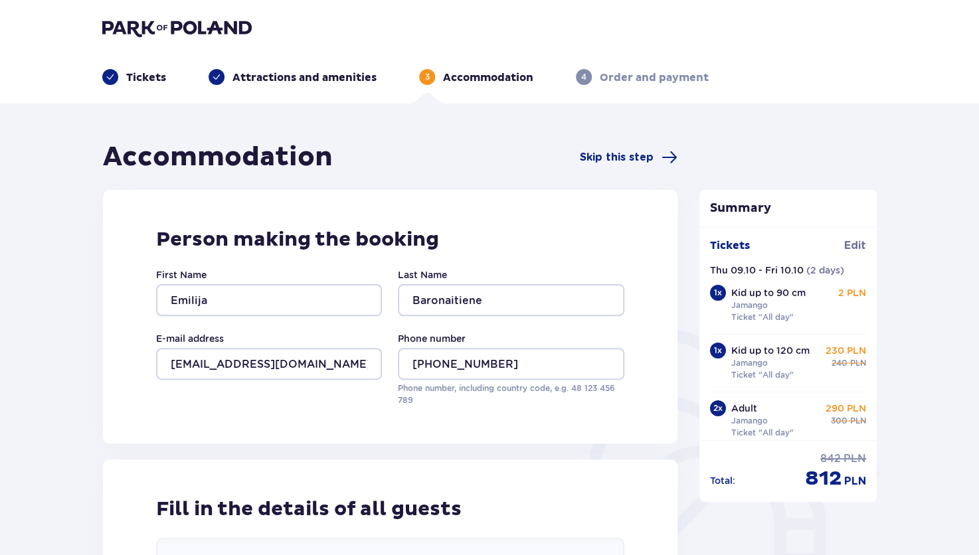
type input "Emilija"
type input "Baronaitiene"
type input "Mantas"
type input "Baronaitis"
type input "Dominykas"
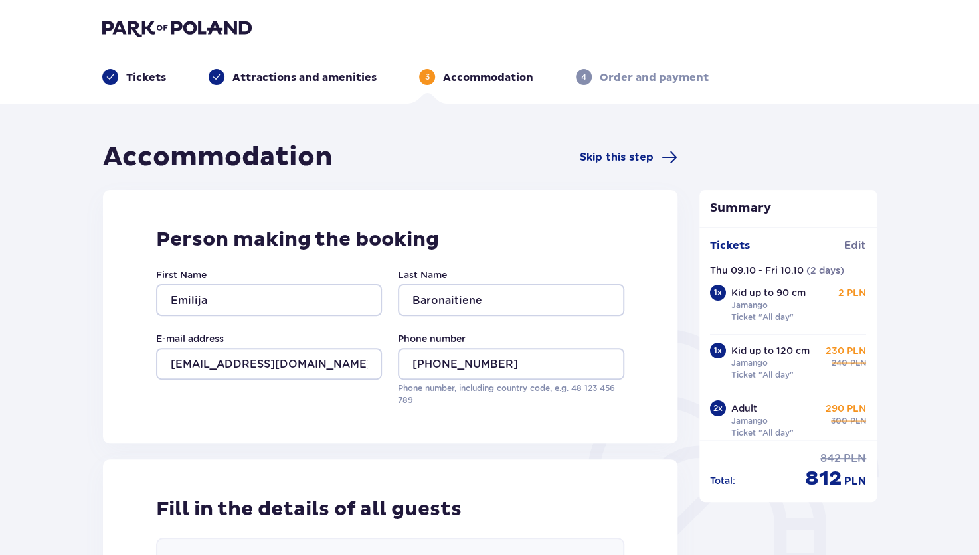
type input "Baronaitis"
type input "Goda"
type input "Baronaityte"
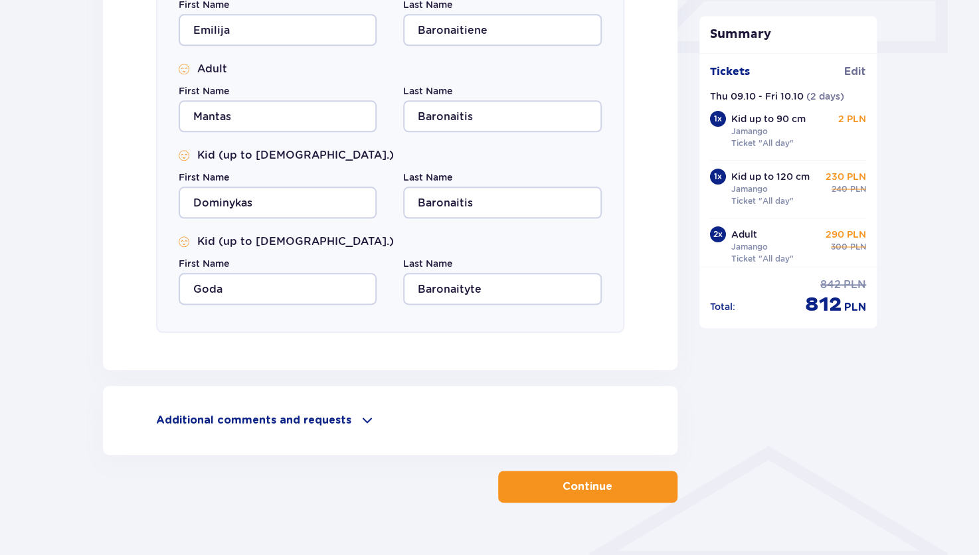
scroll to position [660, 0]
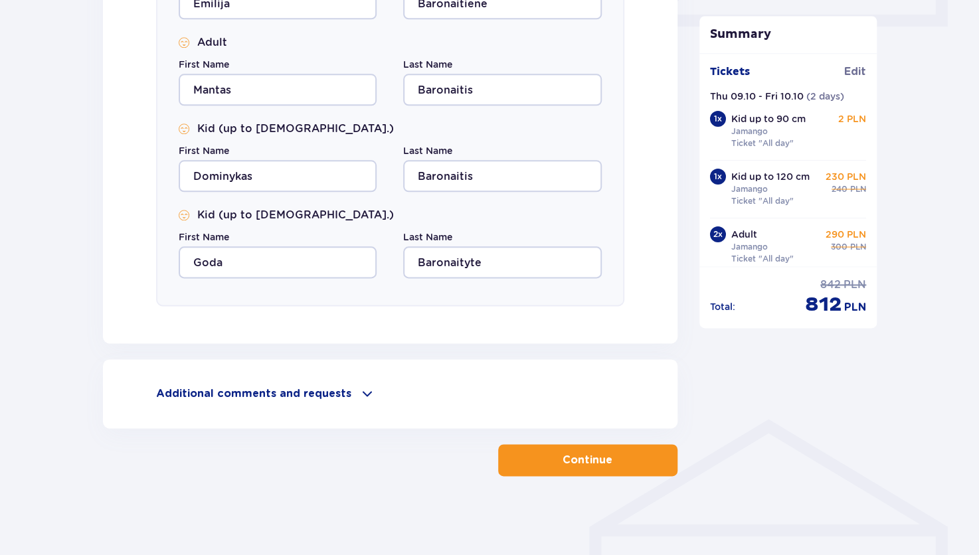
click at [563, 472] on button "Continue" at bounding box center [587, 460] width 179 height 32
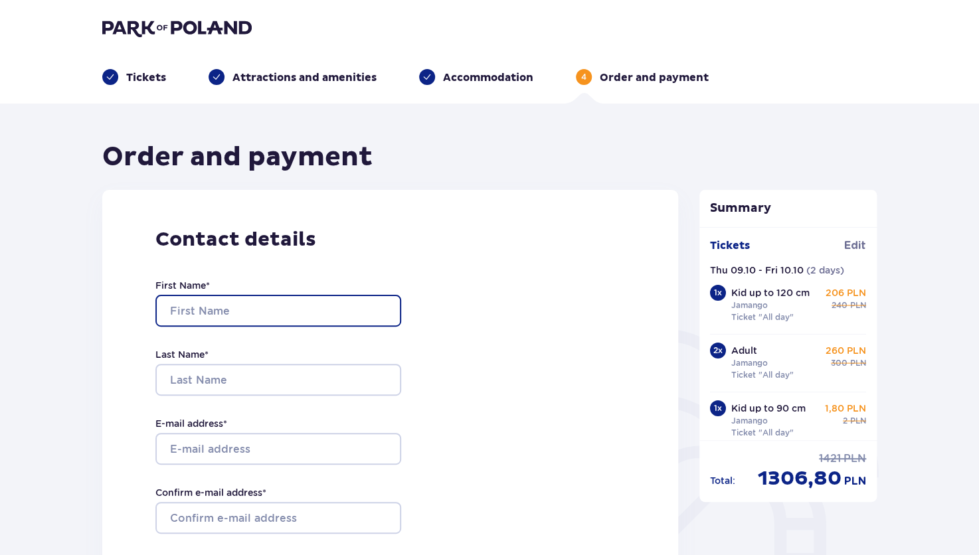
click at [341, 309] on input "First Name *" at bounding box center [278, 311] width 246 height 32
type input "Emilija"
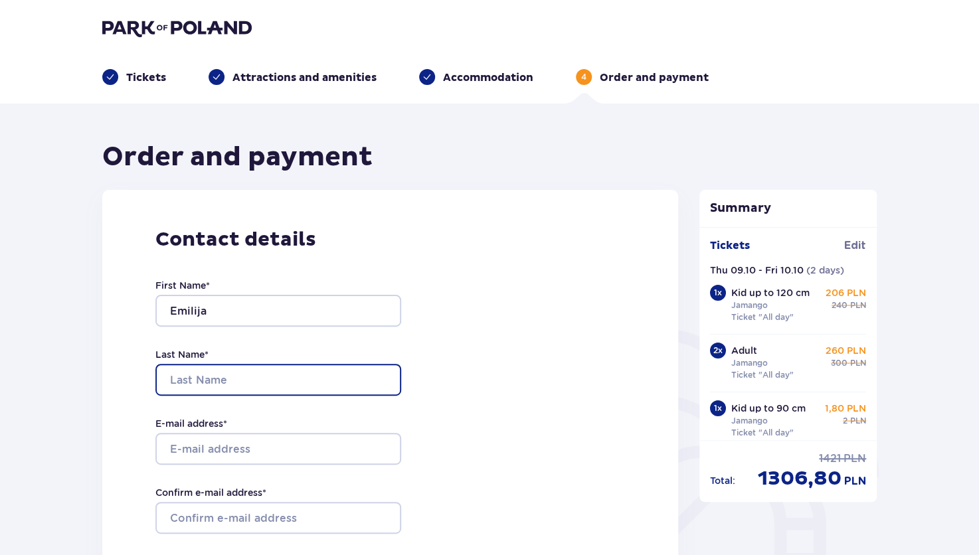
type input "Baronaitiene"
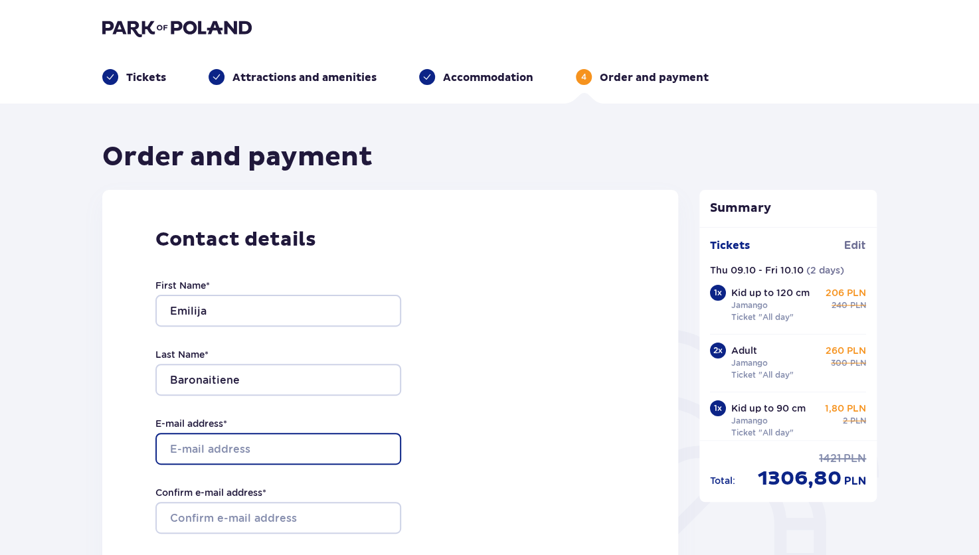
type input "emilijapilibaityte@gmail.com"
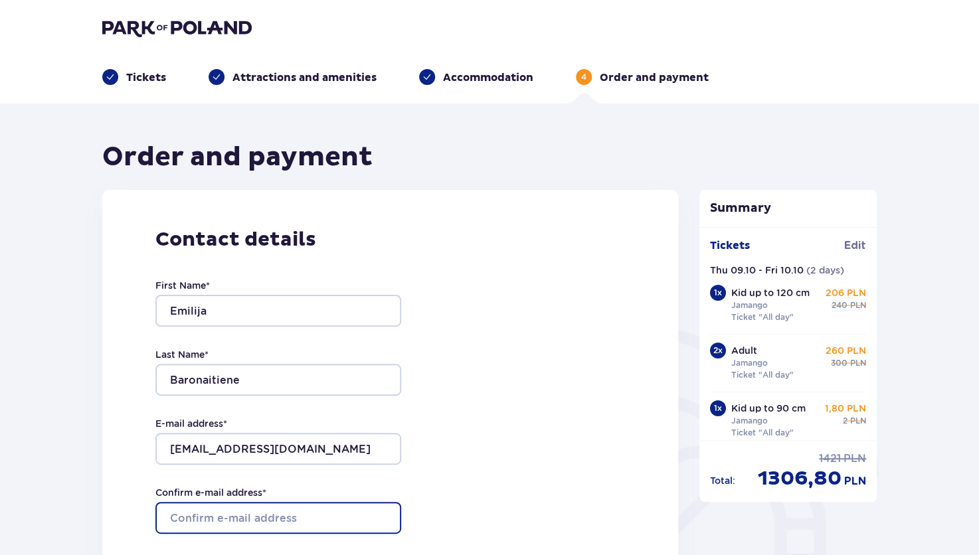
type input "emilijapilibaityte@gmail.com"
type input "+37063815655"
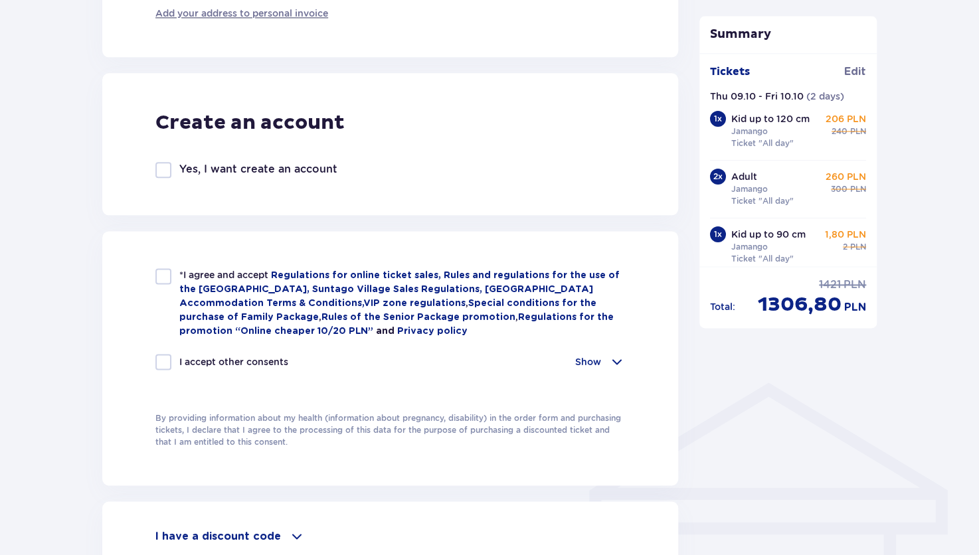
scroll to position [711, 0]
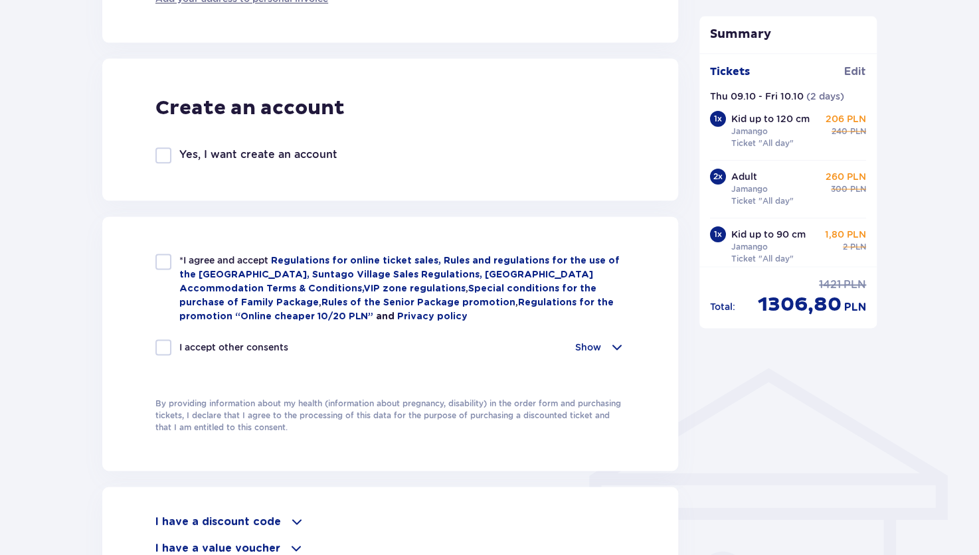
click at [166, 256] on div at bounding box center [163, 262] width 16 height 16
checkbox input "true"
click at [167, 348] on div at bounding box center [163, 348] width 16 height 16
checkbox input "true"
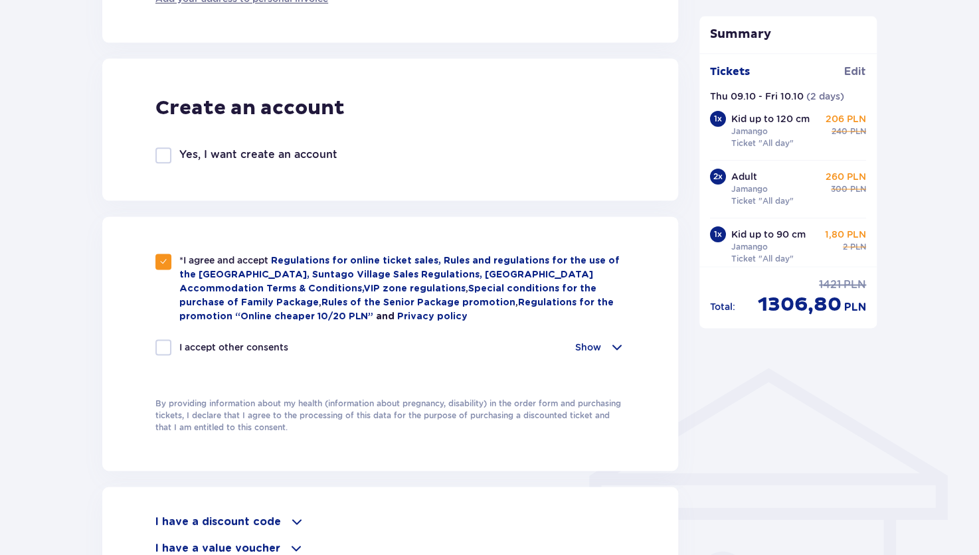
checkbox input "true"
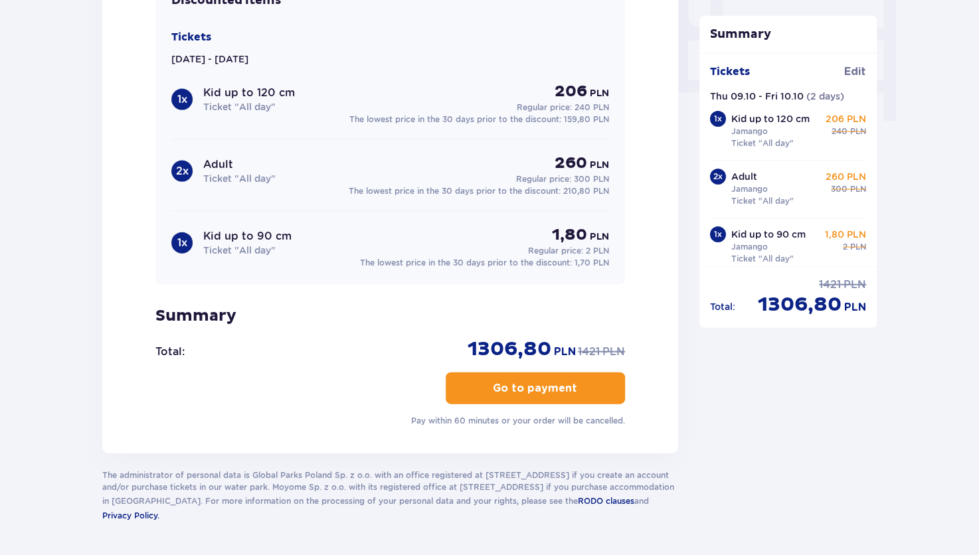
scroll to position [1326, 0]
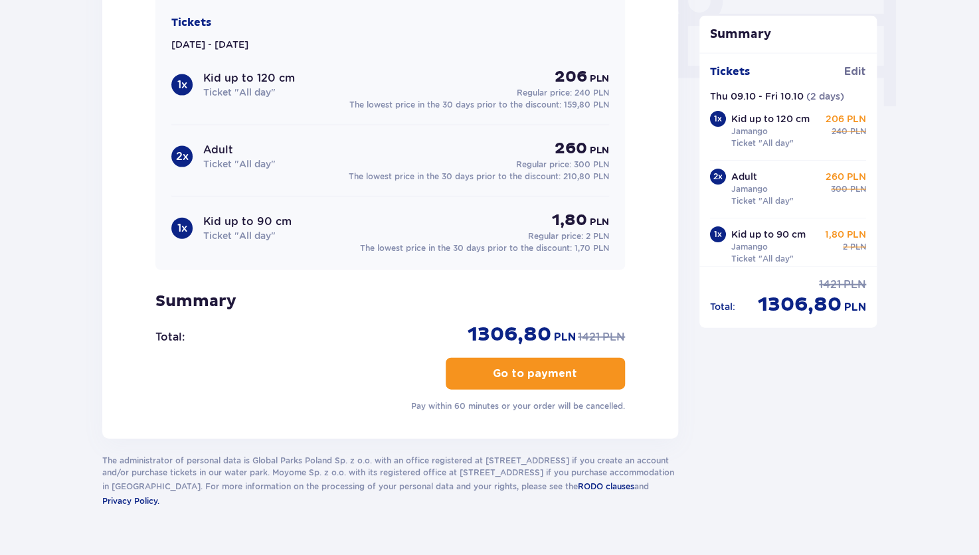
click at [553, 367] on p "Go to payment" at bounding box center [535, 374] width 84 height 15
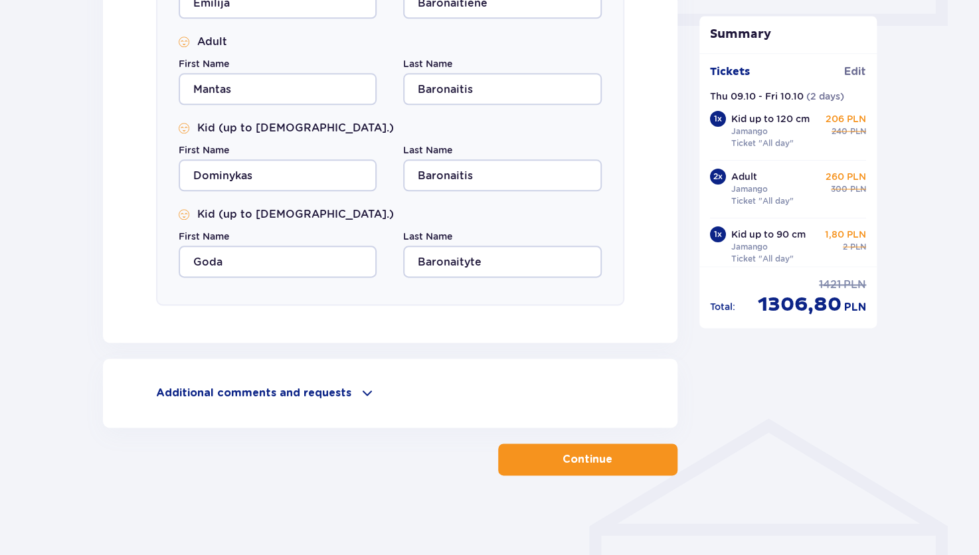
scroll to position [660, 0]
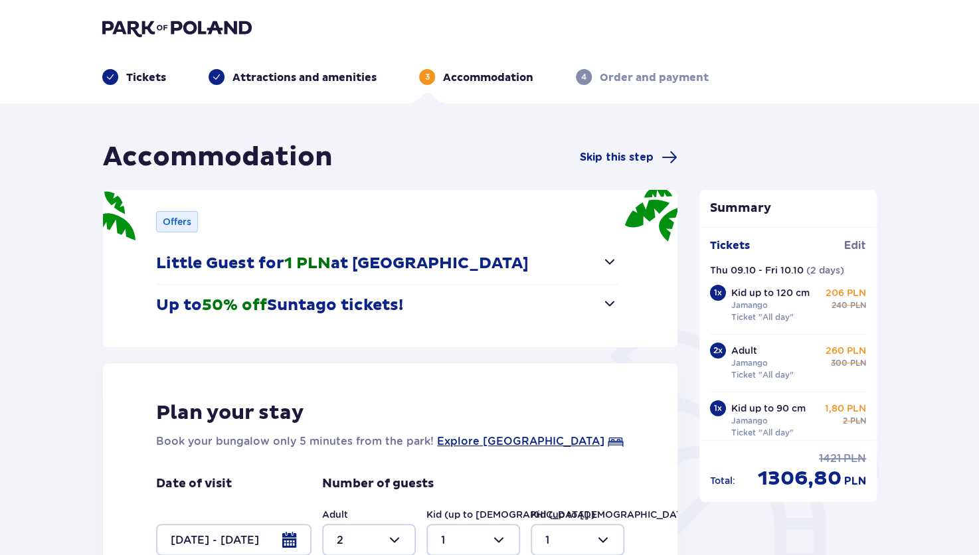
click at [599, 301] on button "Up to 50% off Suntago tickets!" at bounding box center [387, 305] width 462 height 41
